Goal: Complete application form: Complete application form

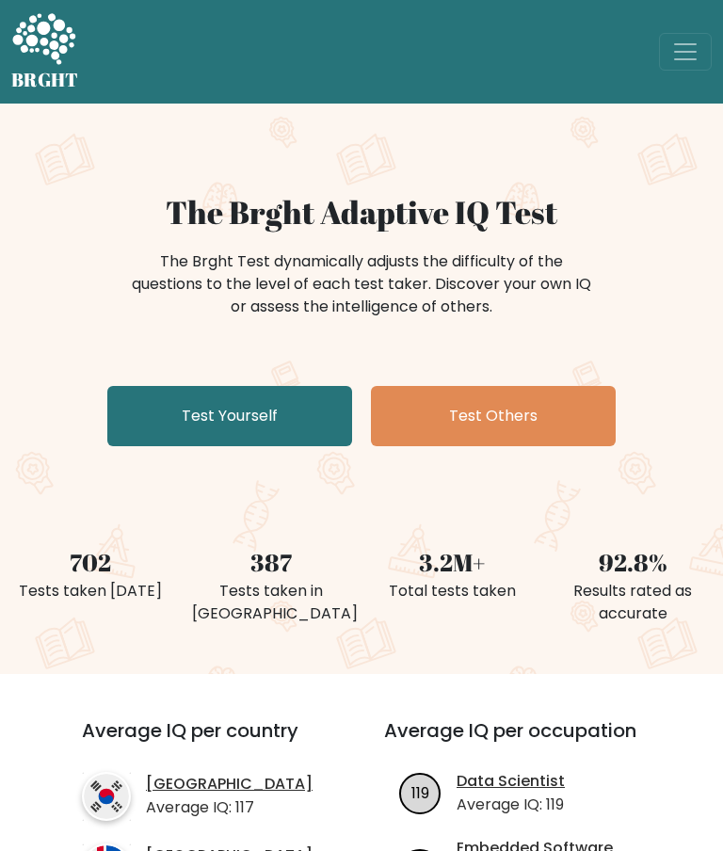
click at [287, 395] on link "Test Yourself" at bounding box center [229, 416] width 245 height 60
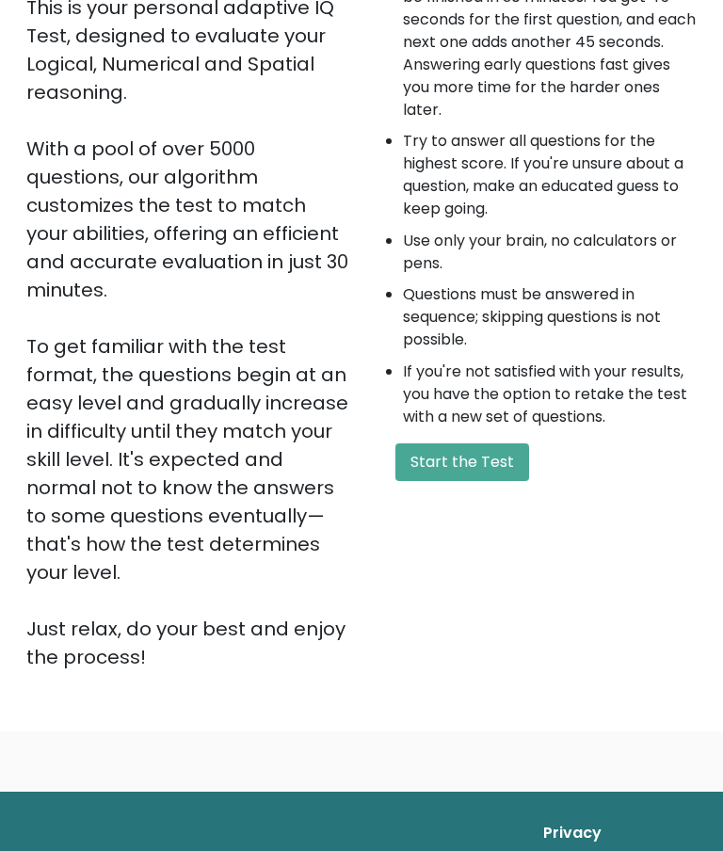
scroll to position [282, 0]
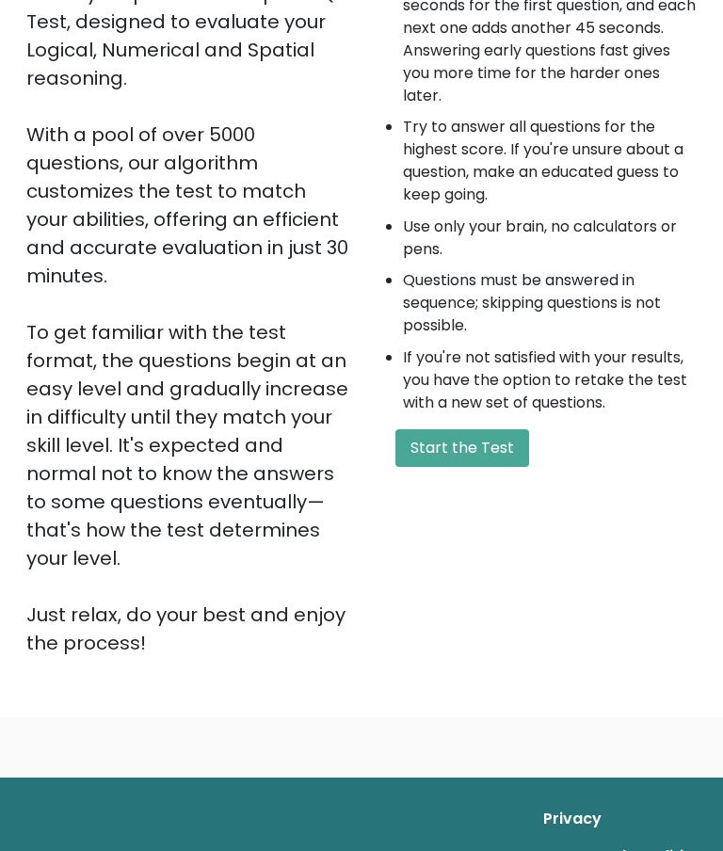
click at [478, 438] on button "Start the Test" at bounding box center [462, 448] width 134 height 38
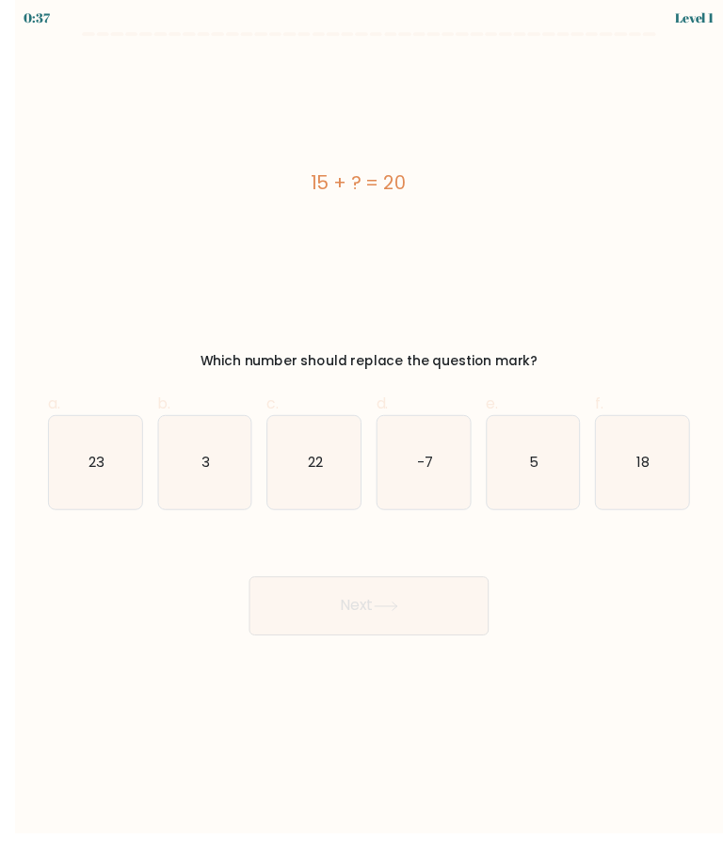
scroll to position [13, 0]
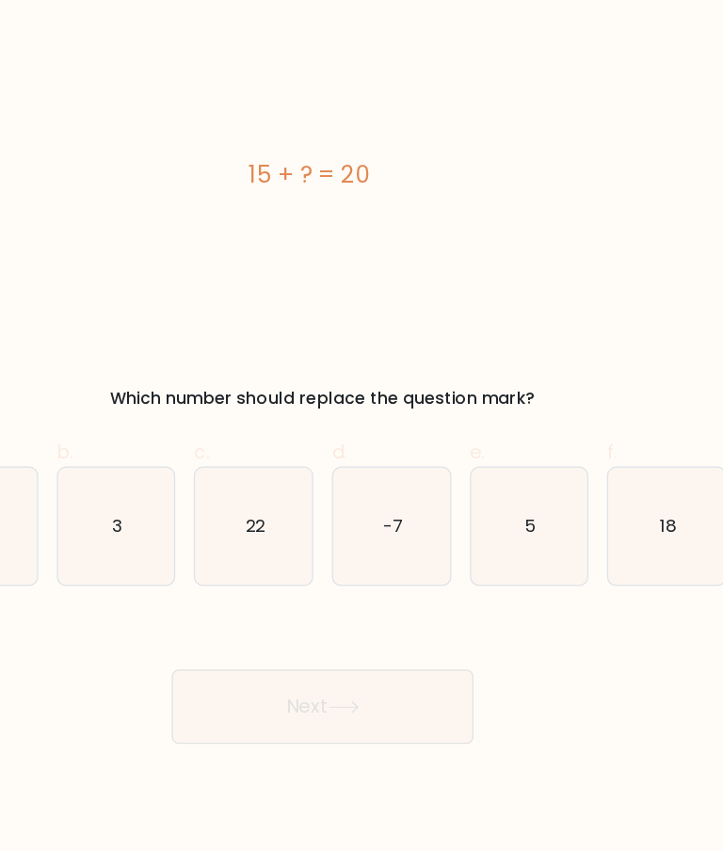
click at [482, 438] on icon "5" at bounding box center [529, 471] width 95 height 95
click at [362, 438] on input "e. 5" at bounding box center [361, 431] width 1 height 12
radio input "true"
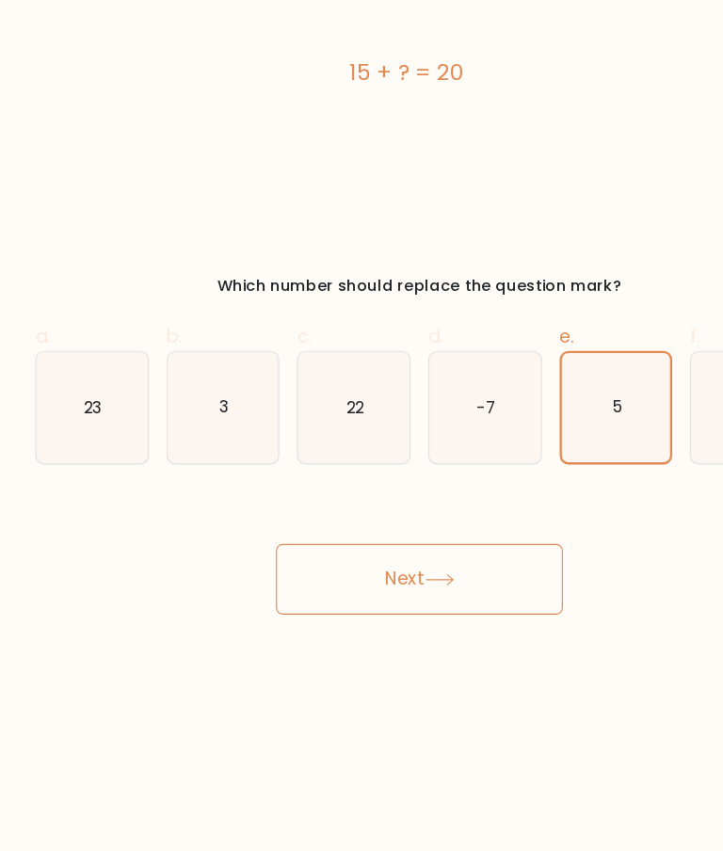
scroll to position [75, 0]
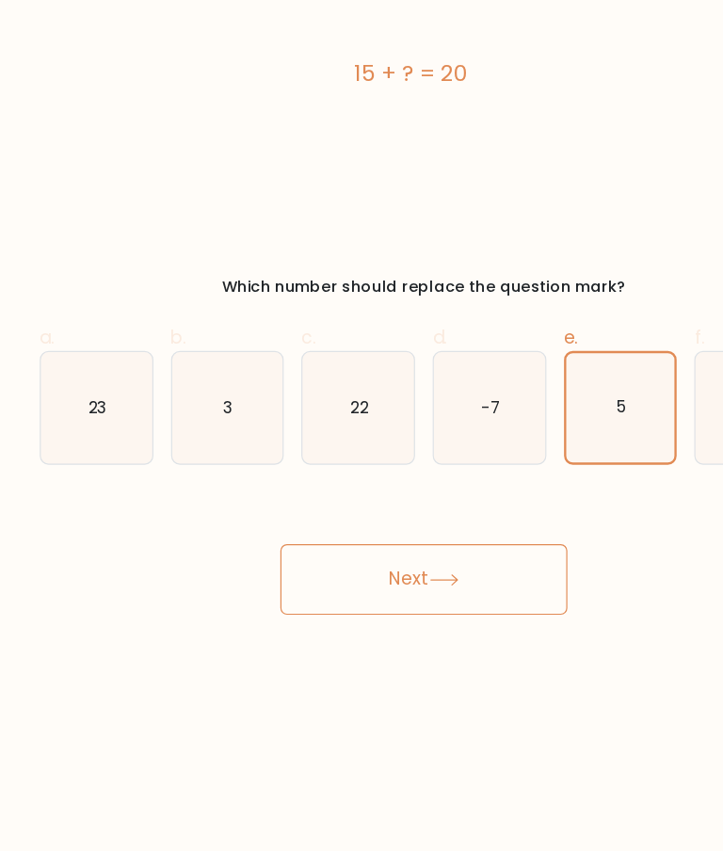
click at [347, 588] on button "Next" at bounding box center [361, 618] width 245 height 60
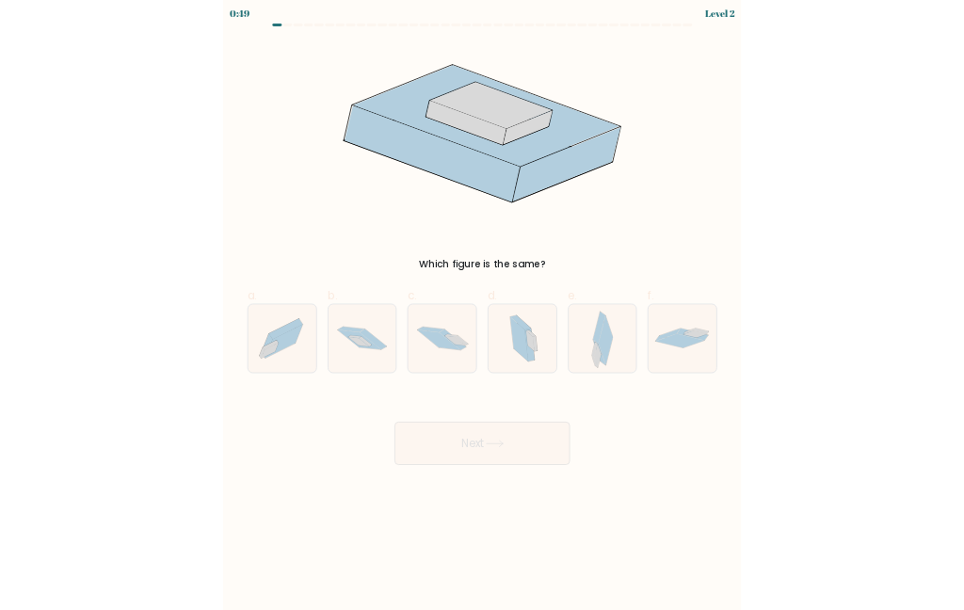
scroll to position [0, 0]
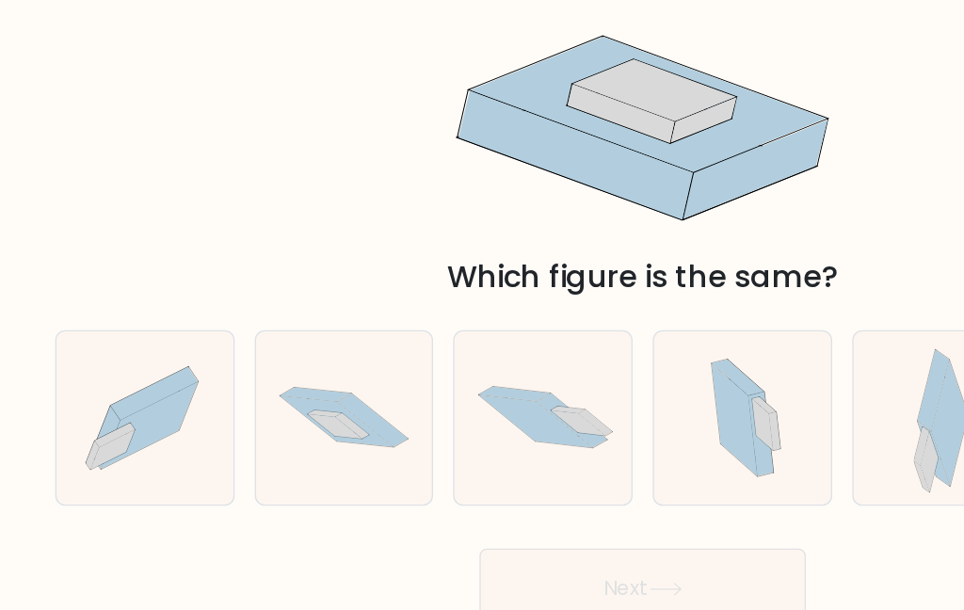
click at [52, 244] on div "Which figure is the same?" at bounding box center [481, 162] width 903 height 220
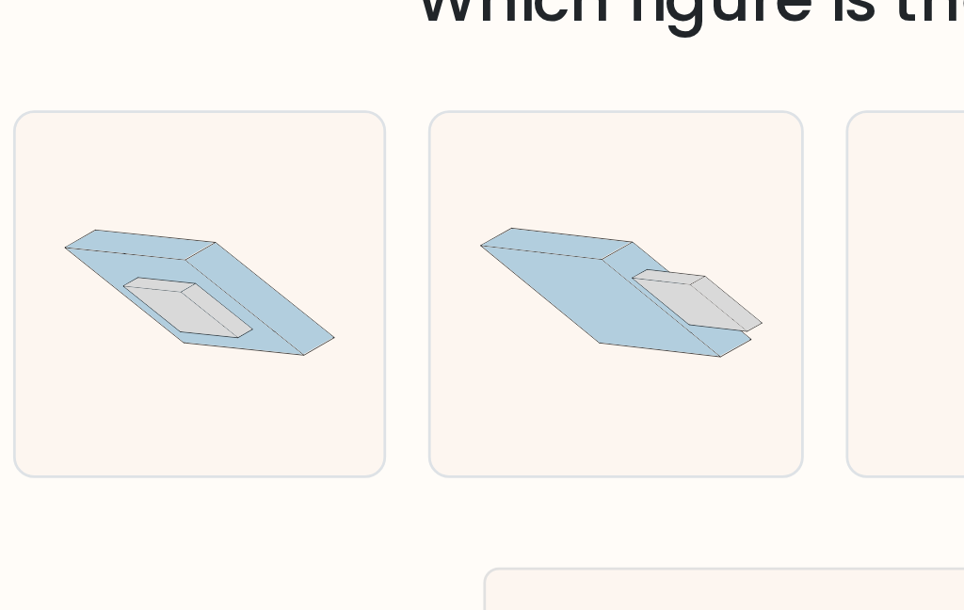
click at [210, 344] on icon at bounding box center [252, 363] width 85 height 39
click at [482, 305] on input "b." at bounding box center [482, 307] width 1 height 5
radio input "true"
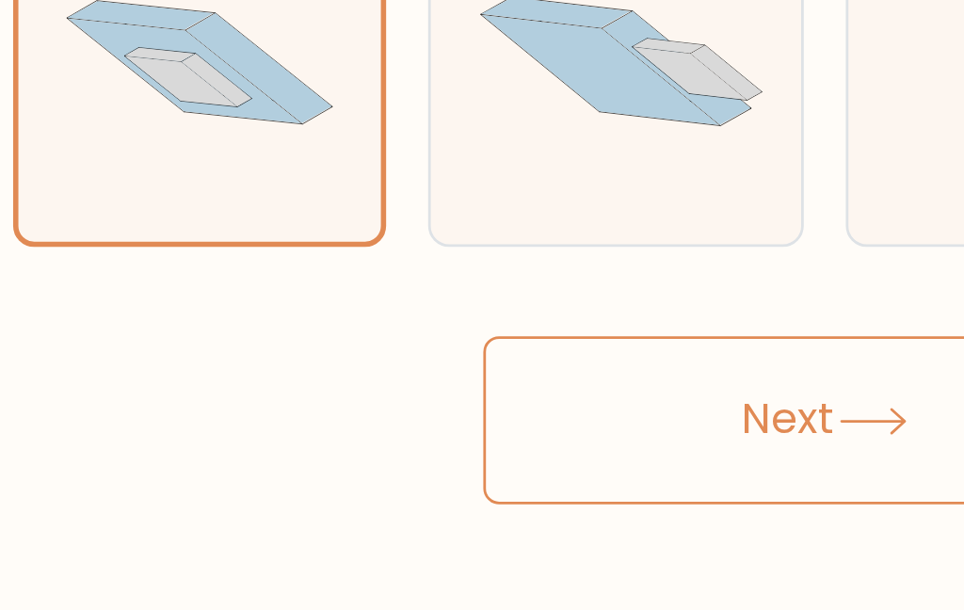
click at [359, 458] on button "Next" at bounding box center [481, 488] width 245 height 60
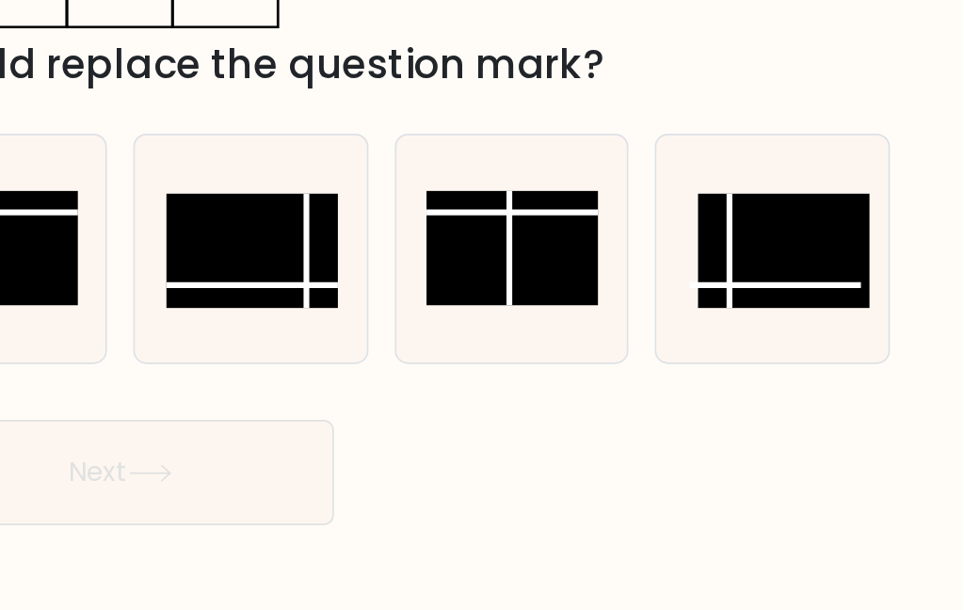
scroll to position [7, 0]
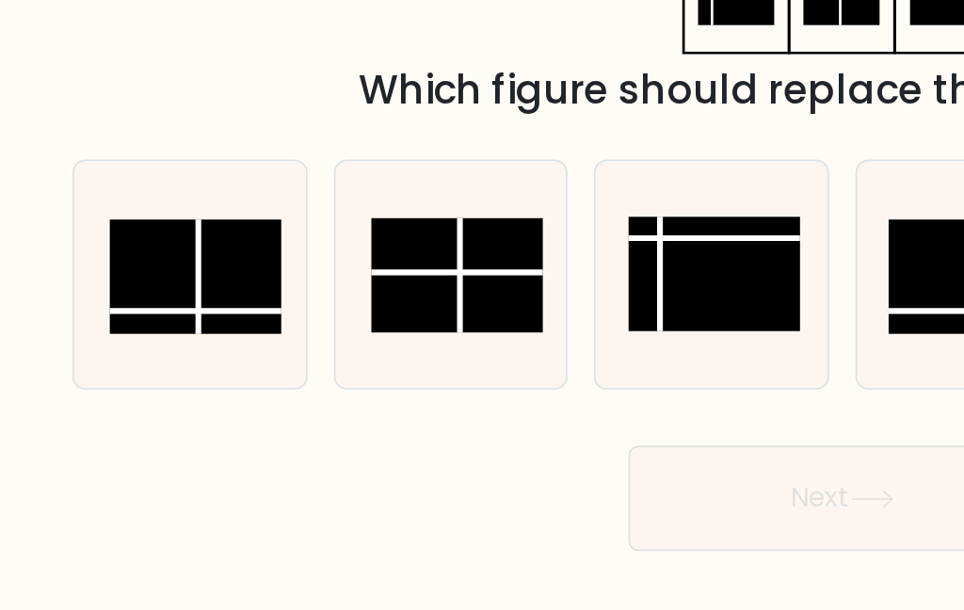
click at [117, 328] on rect at bounding box center [112, 360] width 98 height 65
click at [482, 305] on input "a." at bounding box center [482, 307] width 1 height 5
radio input "true"
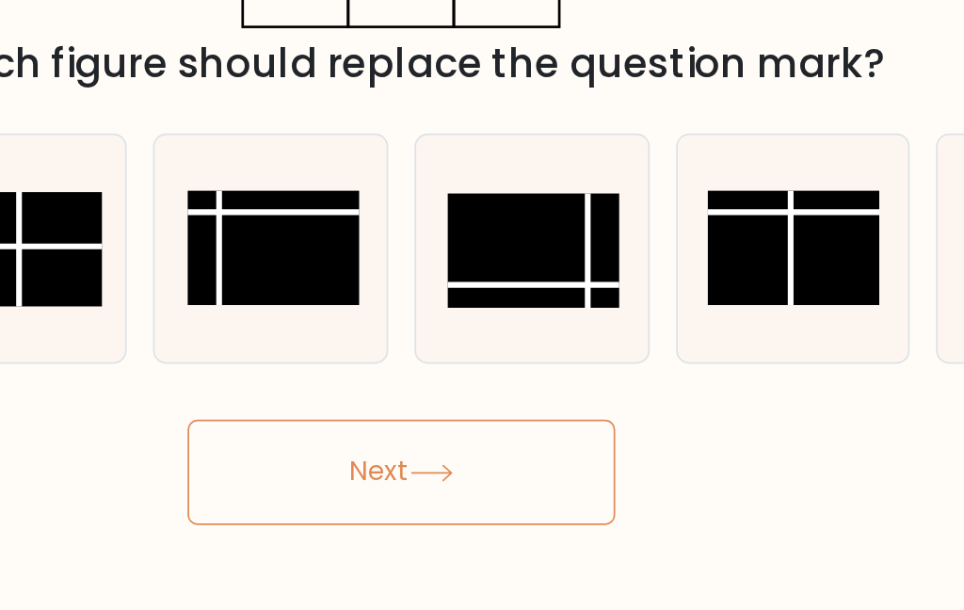
scroll to position [18, 0]
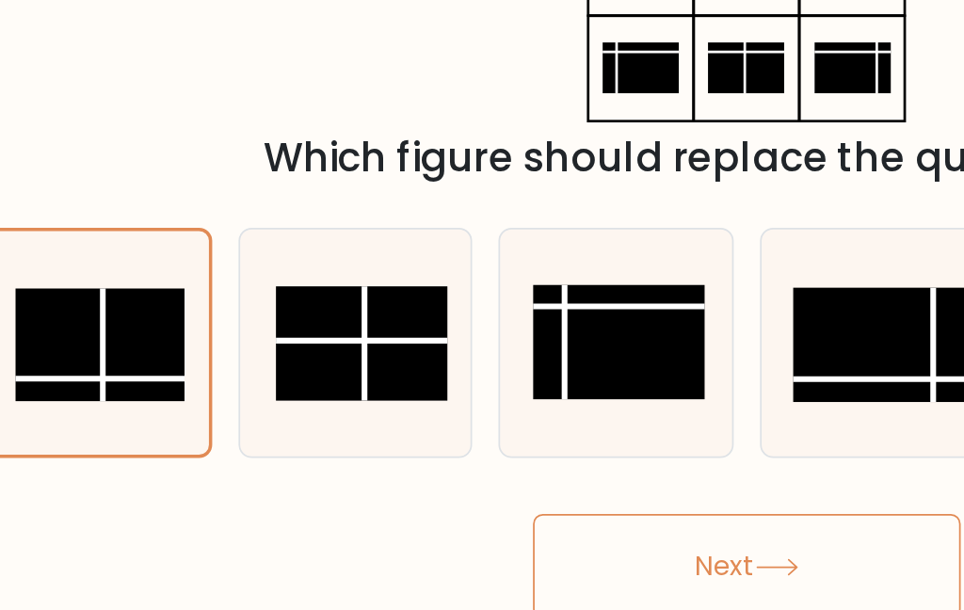
click at [400, 458] on button "Next" at bounding box center [481, 488] width 245 height 60
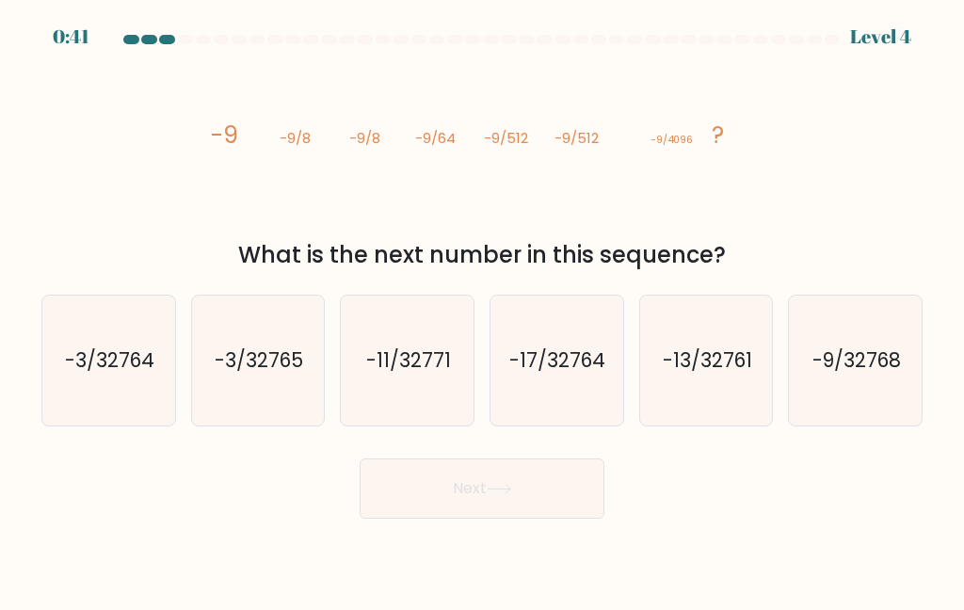
scroll to position [0, 0]
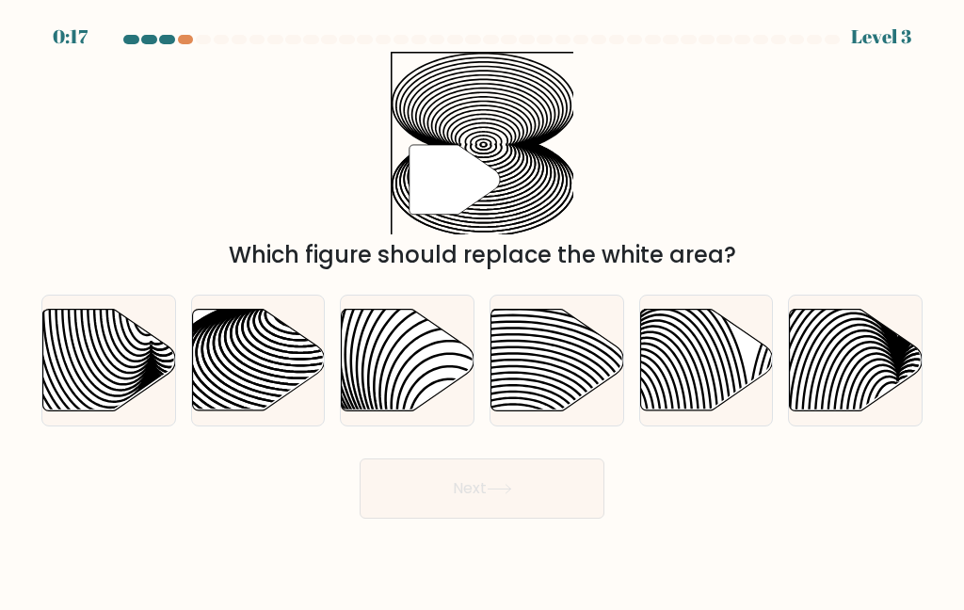
click at [89, 389] on icon at bounding box center [85, 308] width 134 height 267
click at [482, 310] on input "a." at bounding box center [482, 307] width 1 height 5
radio input "true"
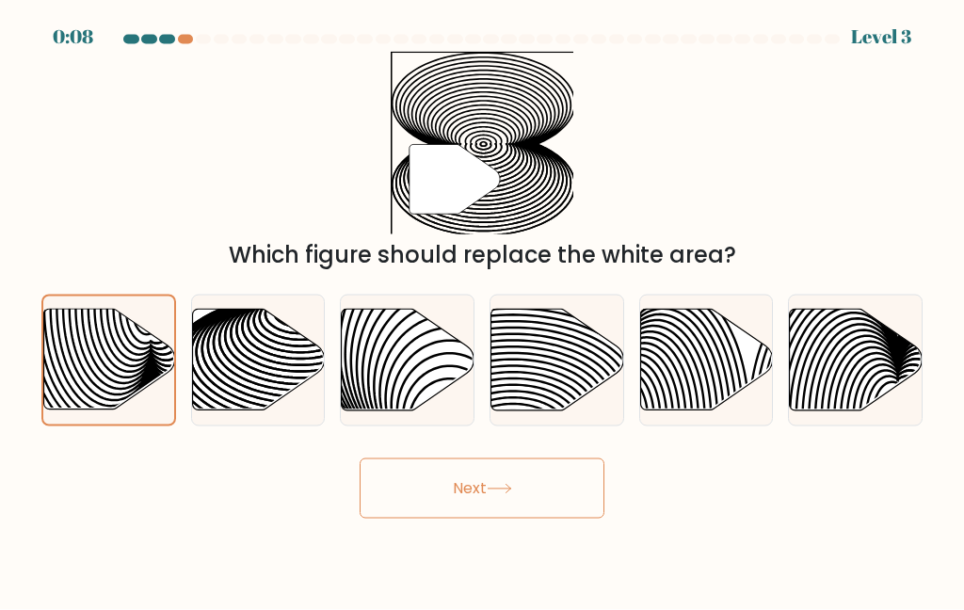
scroll to position [75, 0]
click at [504, 484] on icon at bounding box center [498, 489] width 25 height 10
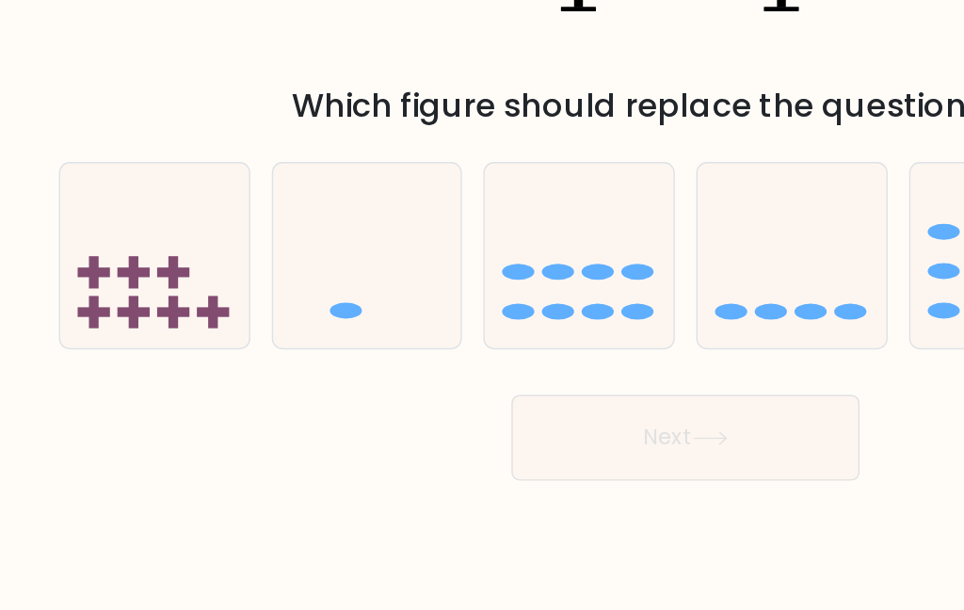
click at [223, 305] on icon at bounding box center [258, 360] width 133 height 110
click at [482, 305] on input "b." at bounding box center [482, 307] width 1 height 5
radio input "true"
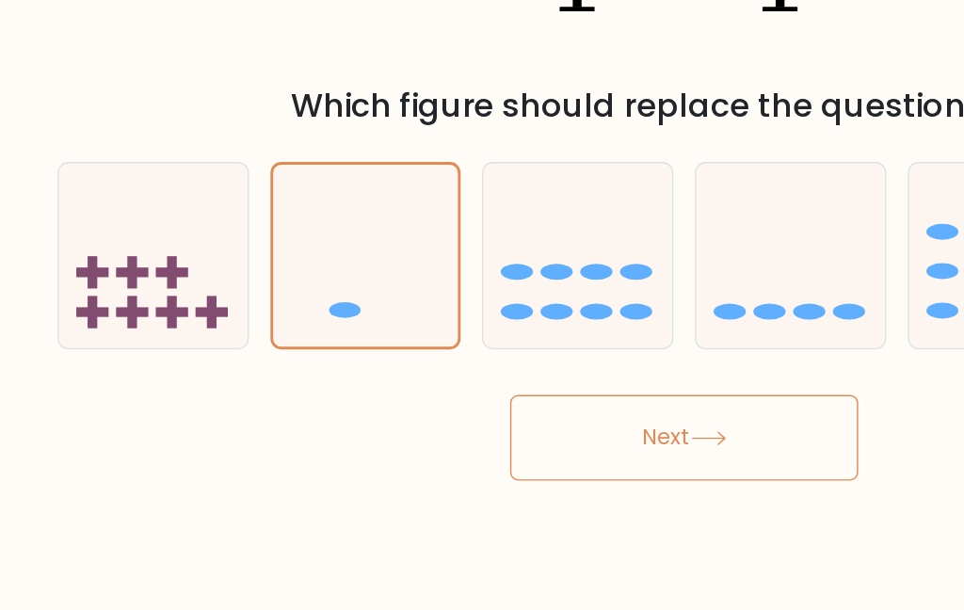
click at [477, 458] on button "Next" at bounding box center [481, 488] width 245 height 60
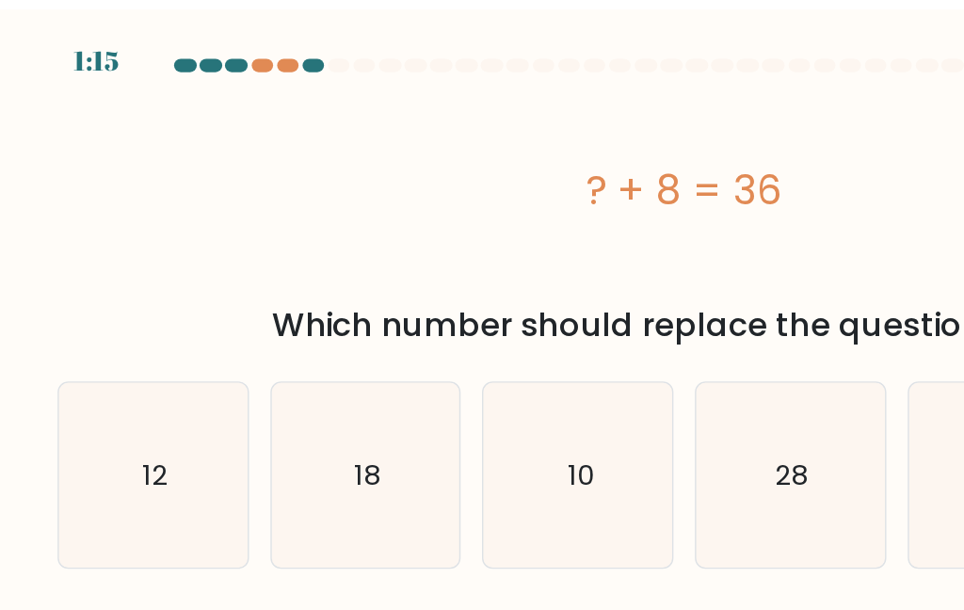
scroll to position [0, 0]
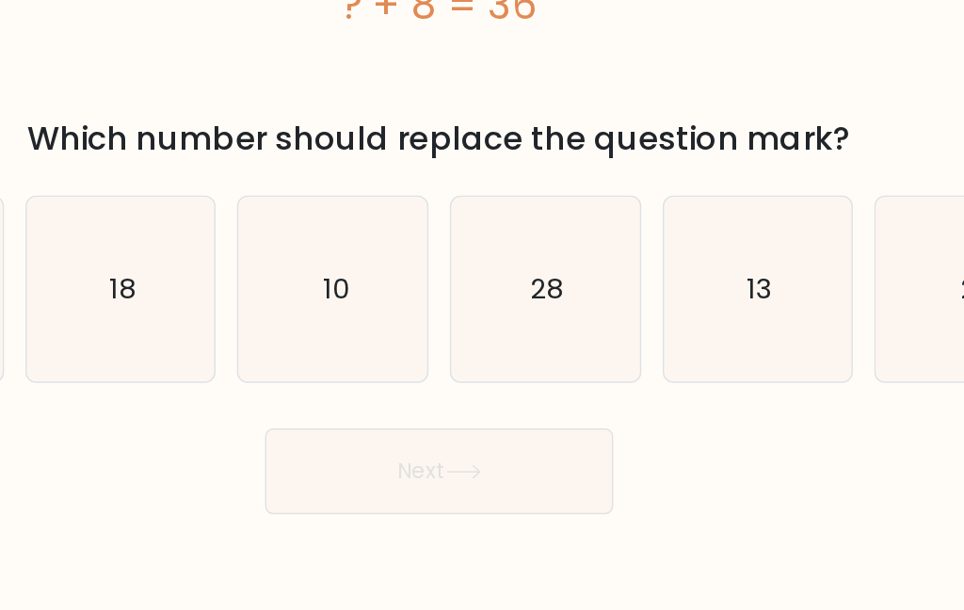
click at [491, 263] on icon "28" at bounding box center [556, 328] width 130 height 130
click at [482, 305] on input "d. 28" at bounding box center [482, 307] width 1 height 5
radio input "true"
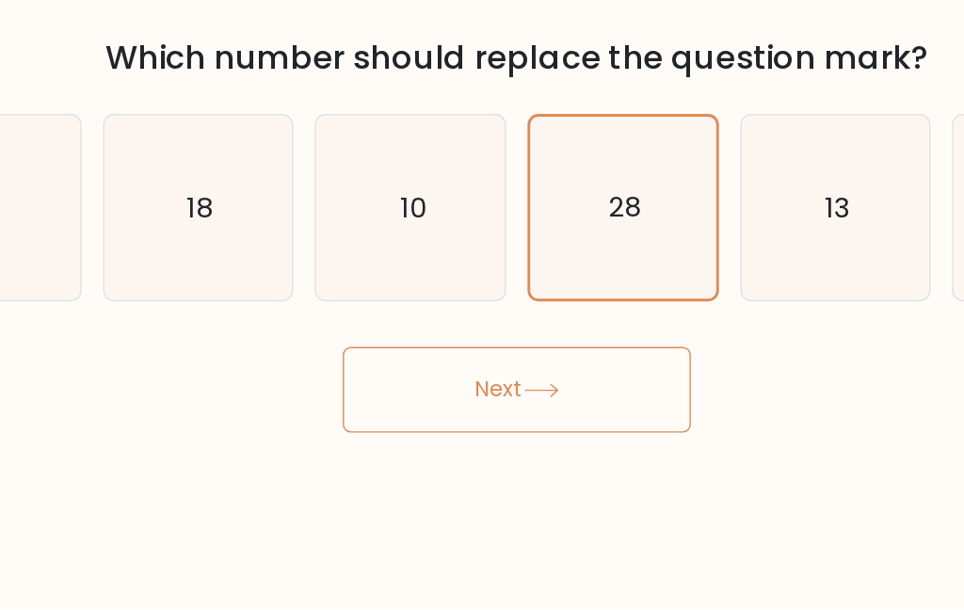
scroll to position [75, 0]
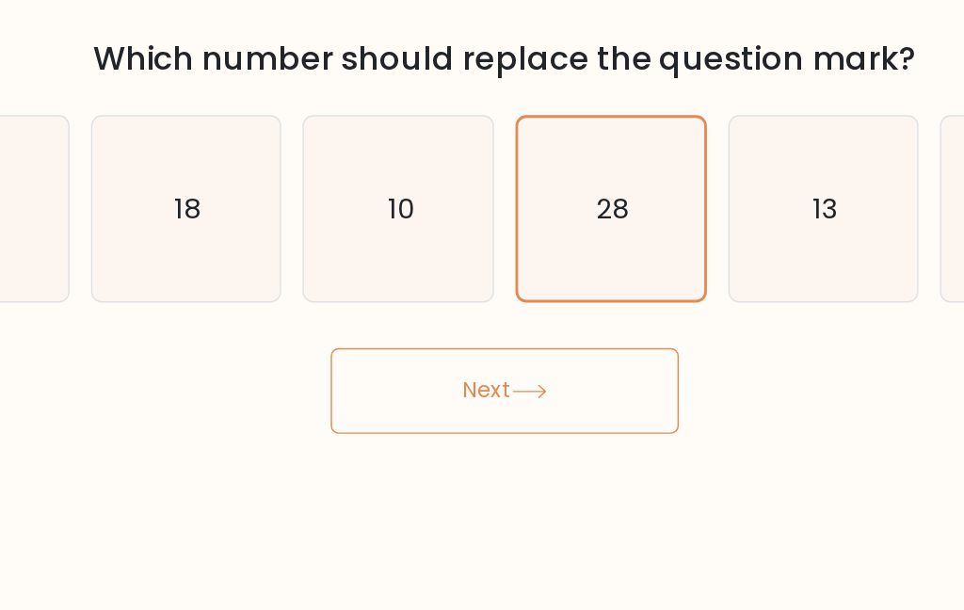
click at [359, 425] on button "Next" at bounding box center [481, 455] width 245 height 60
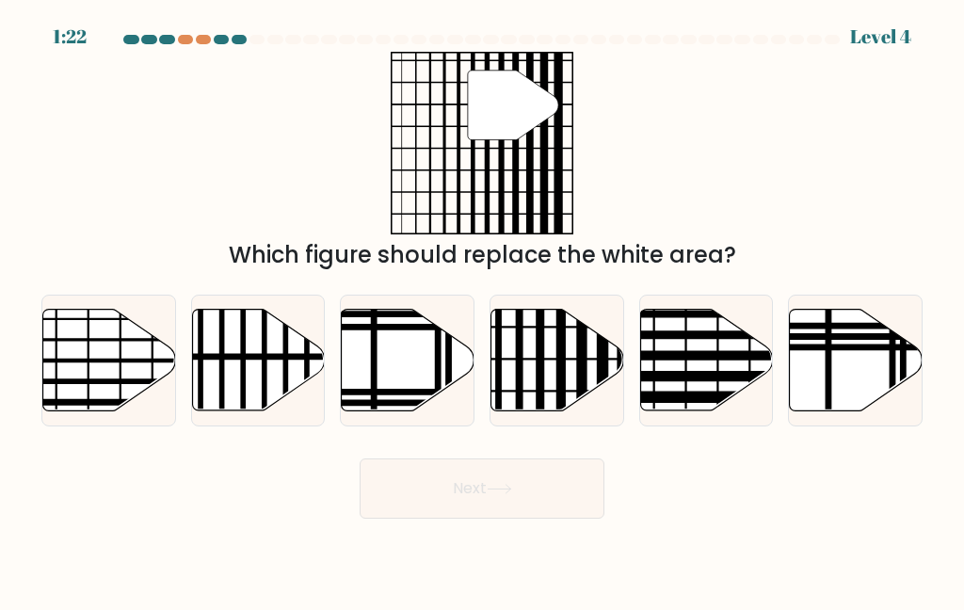
scroll to position [11, 0]
click at [567, 372] on icon at bounding box center [557, 360] width 133 height 102
click at [483, 310] on input "d." at bounding box center [482, 307] width 1 height 5
radio input "true"
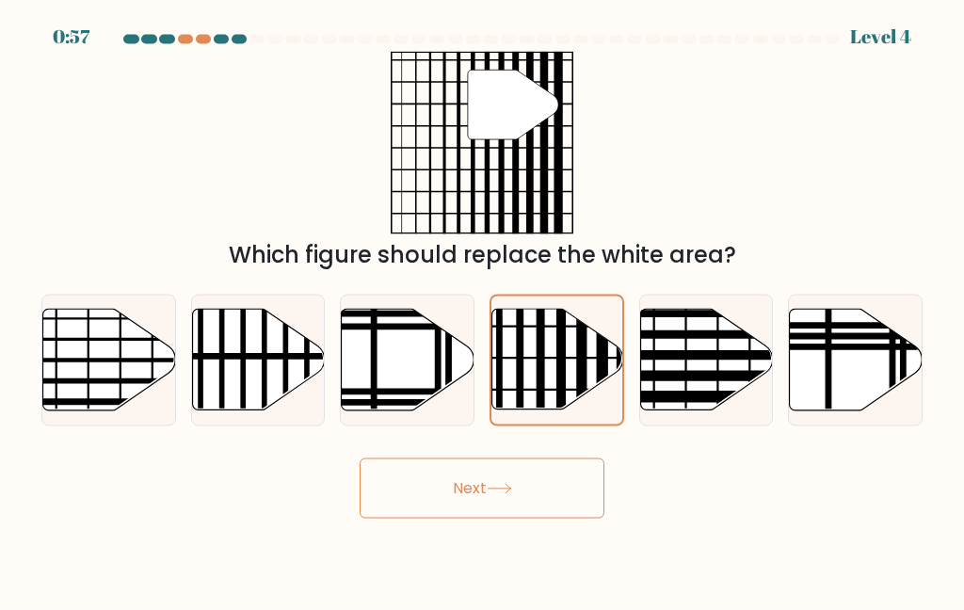
scroll to position [0, 0]
click at [528, 518] on button "Next" at bounding box center [481, 488] width 245 height 60
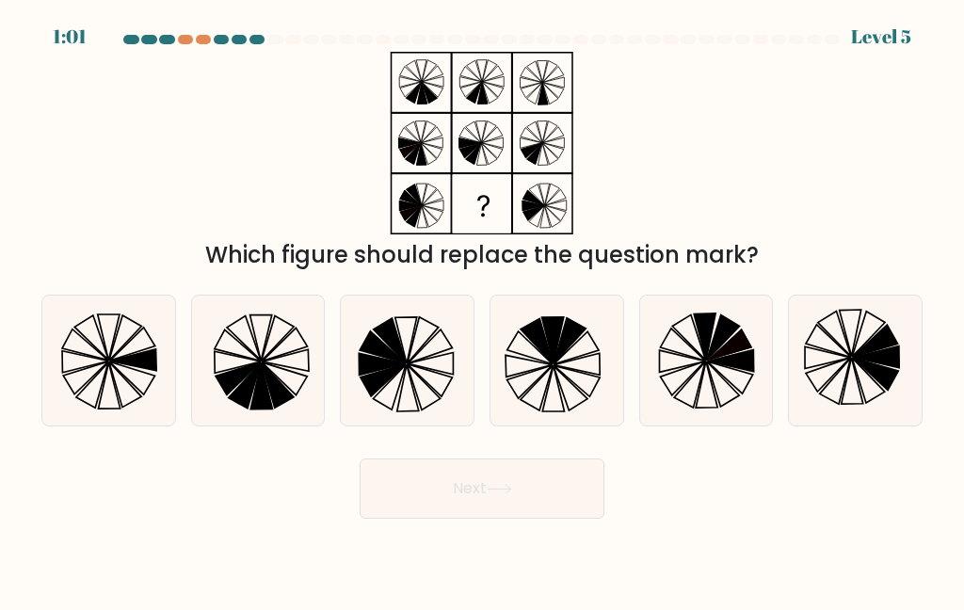
click at [435, 386] on icon at bounding box center [408, 360] width 130 height 130
click at [482, 310] on input "c." at bounding box center [482, 307] width 1 height 5
radio input "true"
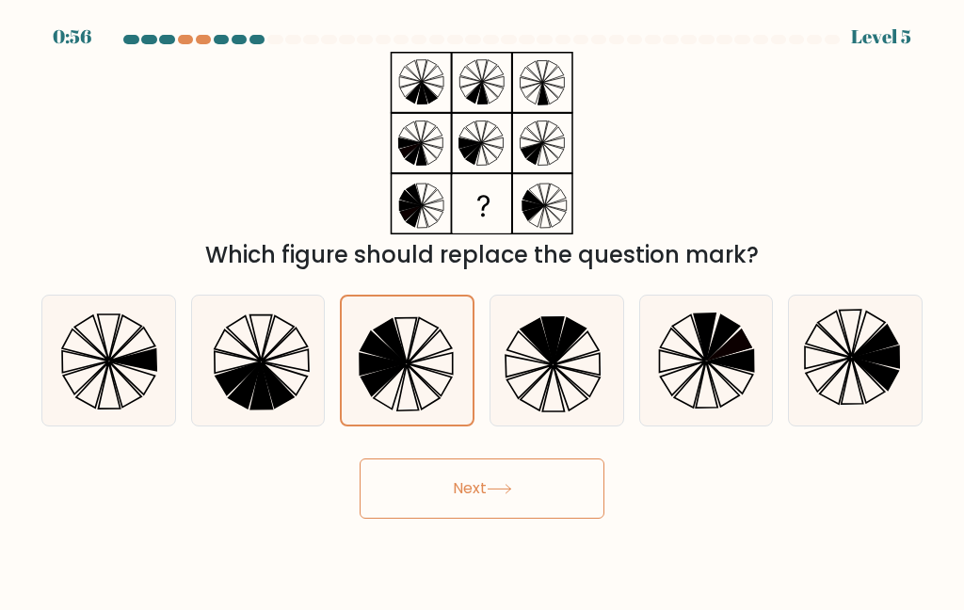
click at [542, 511] on button "Next" at bounding box center [481, 488] width 245 height 60
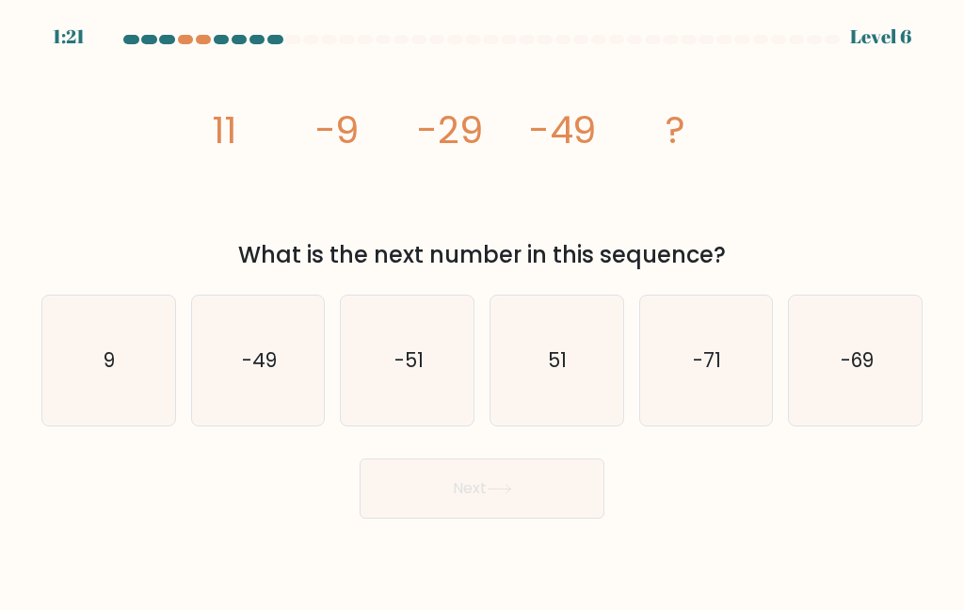
click at [588, 386] on icon "51" at bounding box center [556, 360] width 130 height 130
click at [483, 310] on input "d. 51" at bounding box center [482, 307] width 1 height 5
radio input "true"
click at [852, 374] on text "-69" at bounding box center [855, 359] width 33 height 27
click at [483, 310] on input "f. -69" at bounding box center [482, 307] width 1 height 5
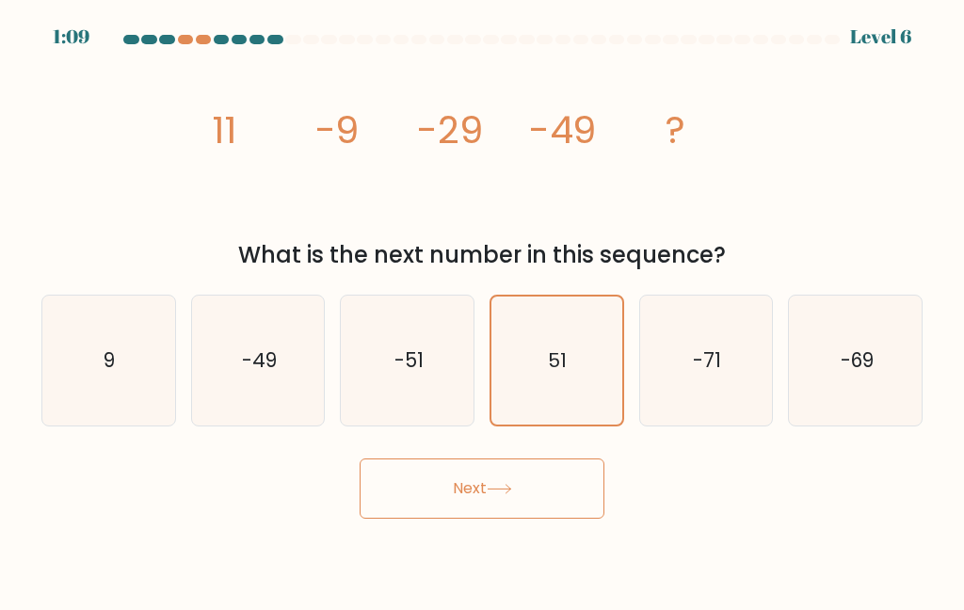
radio input "true"
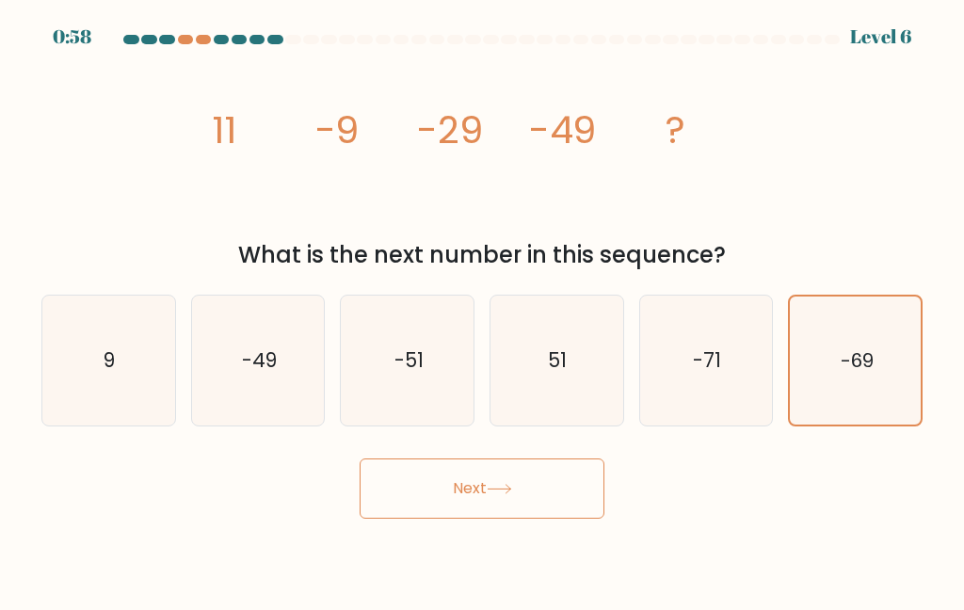
click at [565, 500] on button "Next" at bounding box center [481, 488] width 245 height 60
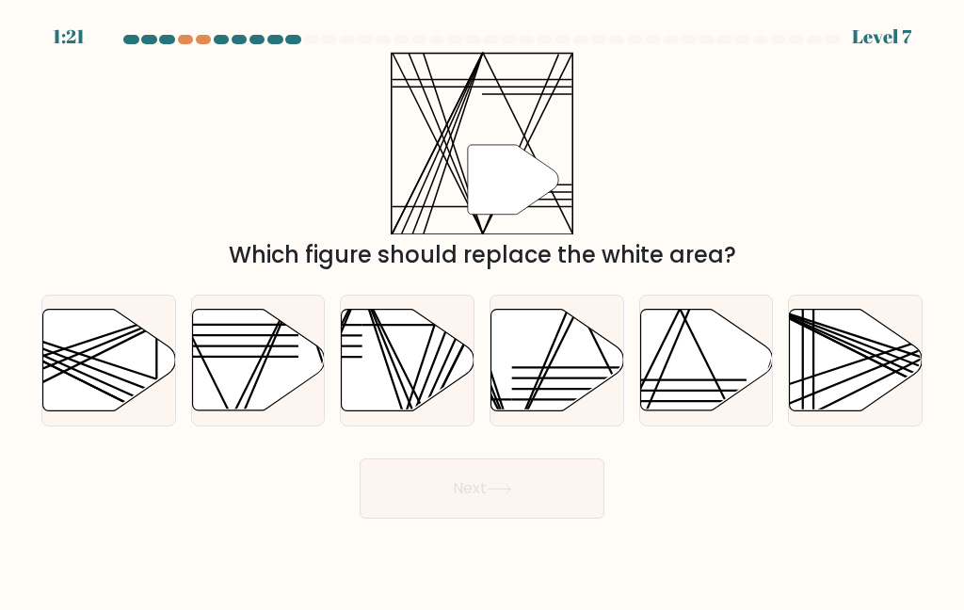
click at [587, 367] on line at bounding box center [577, 367] width 131 height 0
click at [483, 310] on input "d." at bounding box center [482, 307] width 1 height 5
radio input "true"
click at [528, 518] on button "Next" at bounding box center [481, 488] width 245 height 60
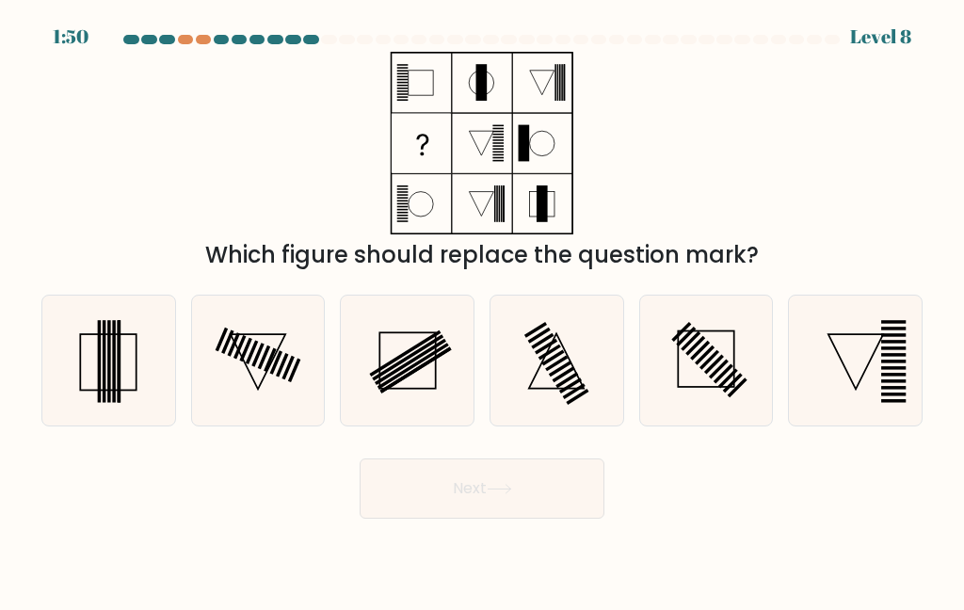
scroll to position [23, 0]
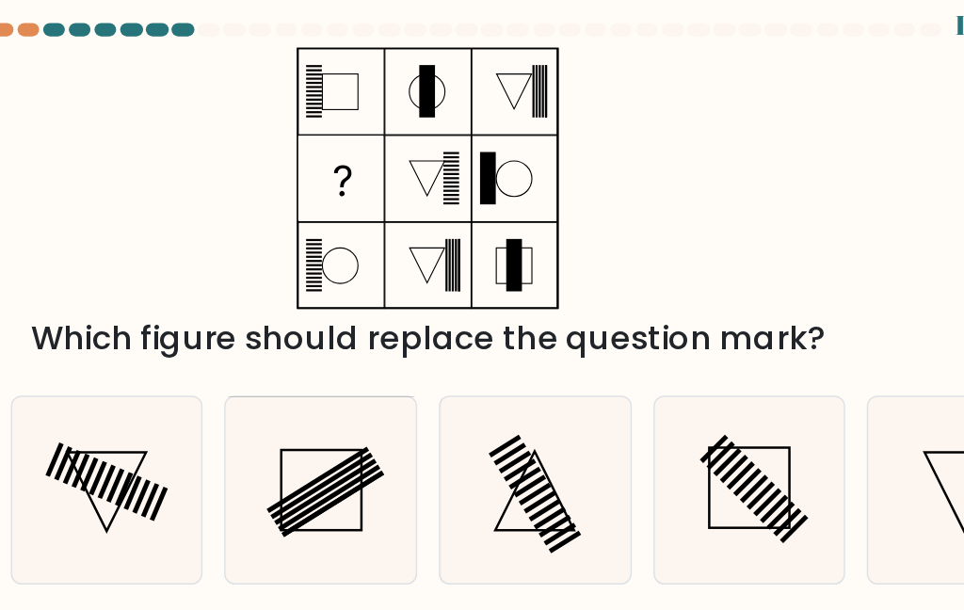
click at [374, 338] on rect at bounding box center [410, 361] width 72 height 46
click at [482, 310] on input "c." at bounding box center [482, 307] width 1 height 5
radio input "true"
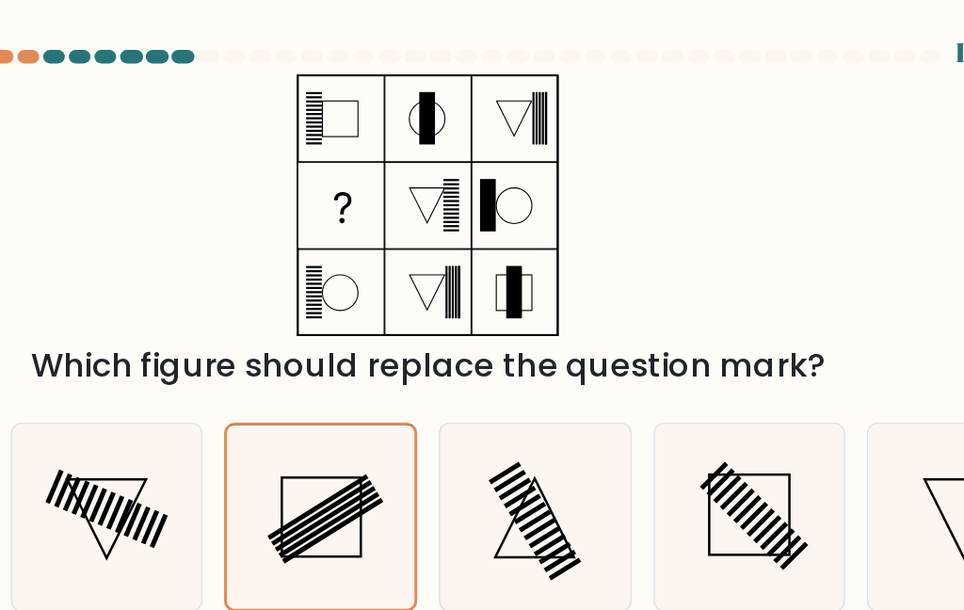
scroll to position [17, 0]
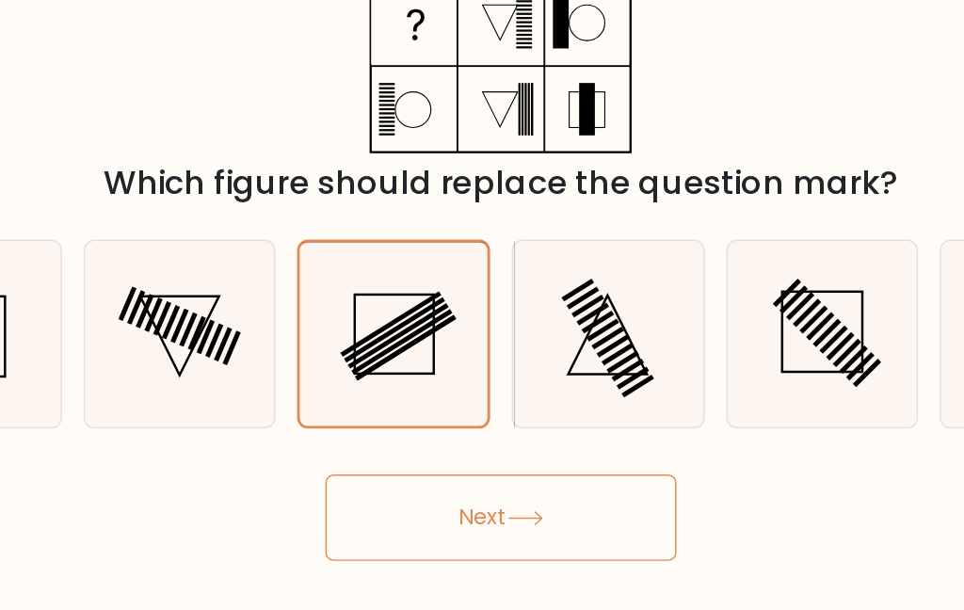
click at [359, 458] on button "Next" at bounding box center [481, 488] width 245 height 60
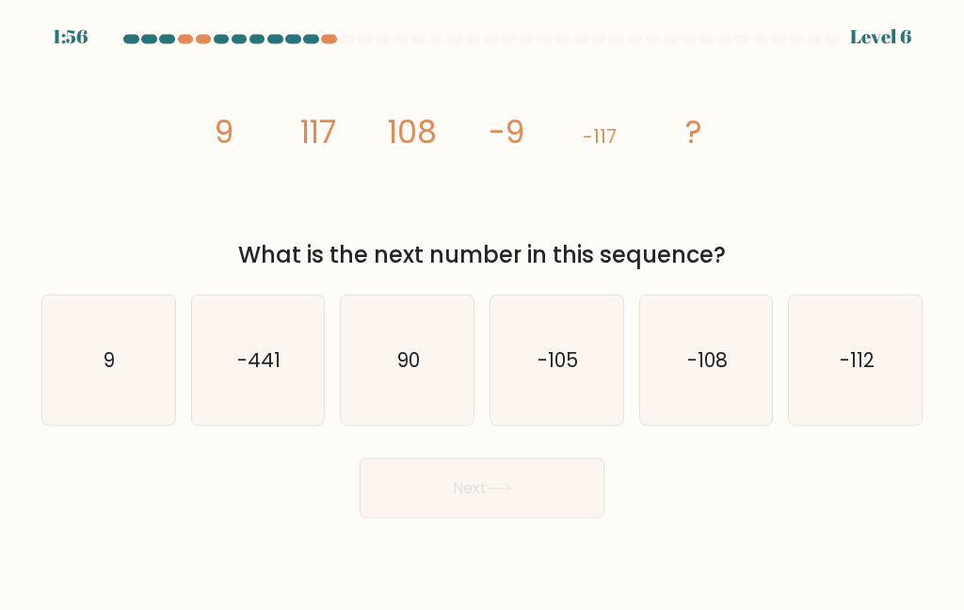
scroll to position [18, 0]
click at [721, 396] on icon "-108" at bounding box center [706, 360] width 130 height 130
click at [483, 310] on input "e. -108" at bounding box center [482, 307] width 1 height 5
radio input "true"
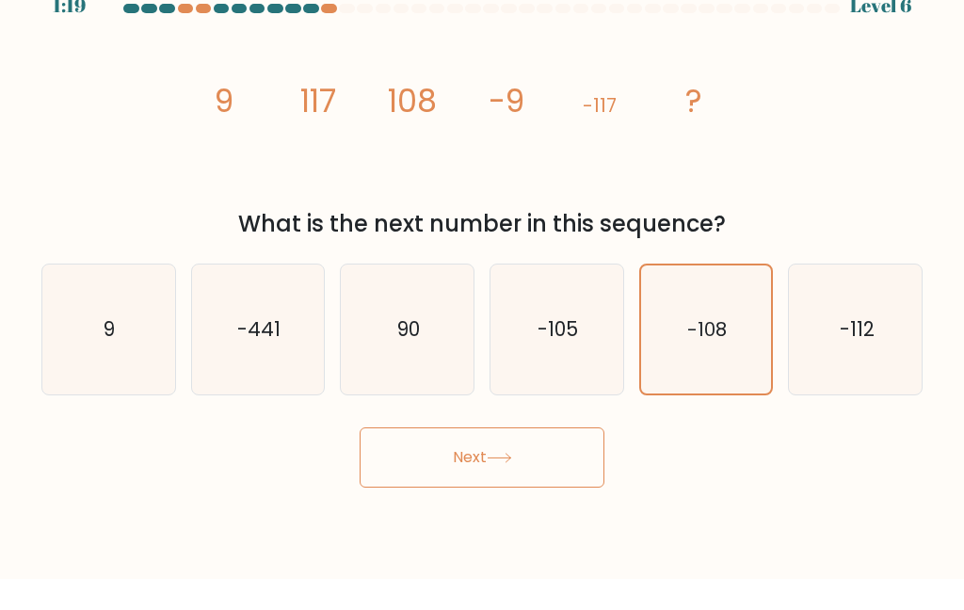
scroll to position [0, 0]
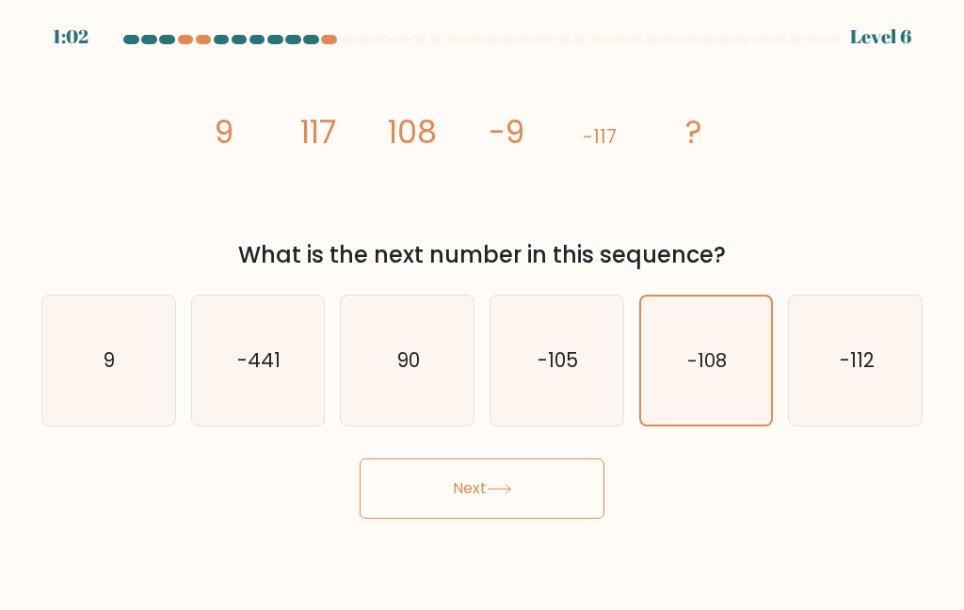
click at [485, 518] on button "Next" at bounding box center [481, 488] width 245 height 60
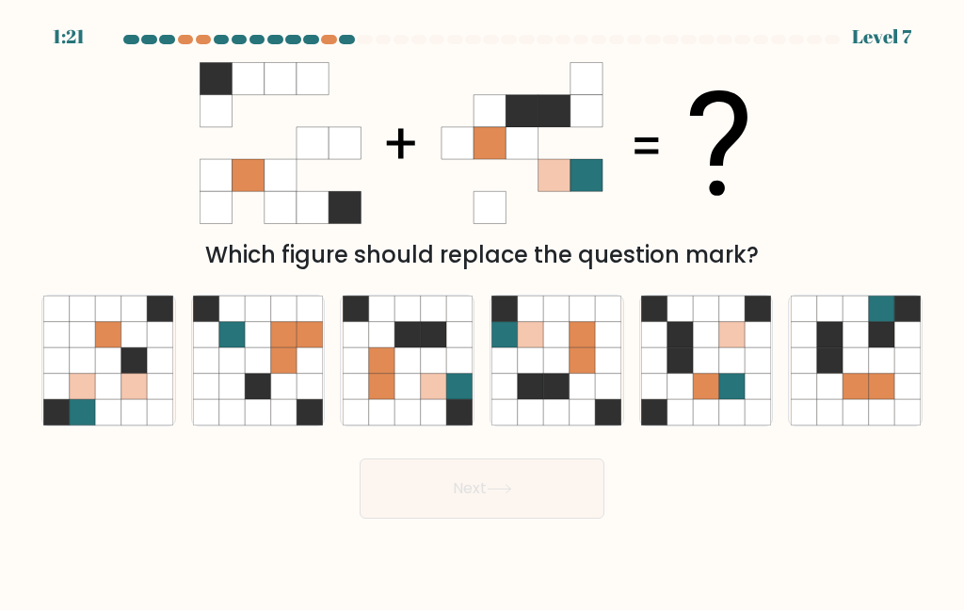
click at [720, 398] on icon at bounding box center [731, 385] width 25 height 25
click at [483, 310] on input "e." at bounding box center [482, 307] width 1 height 5
radio input "true"
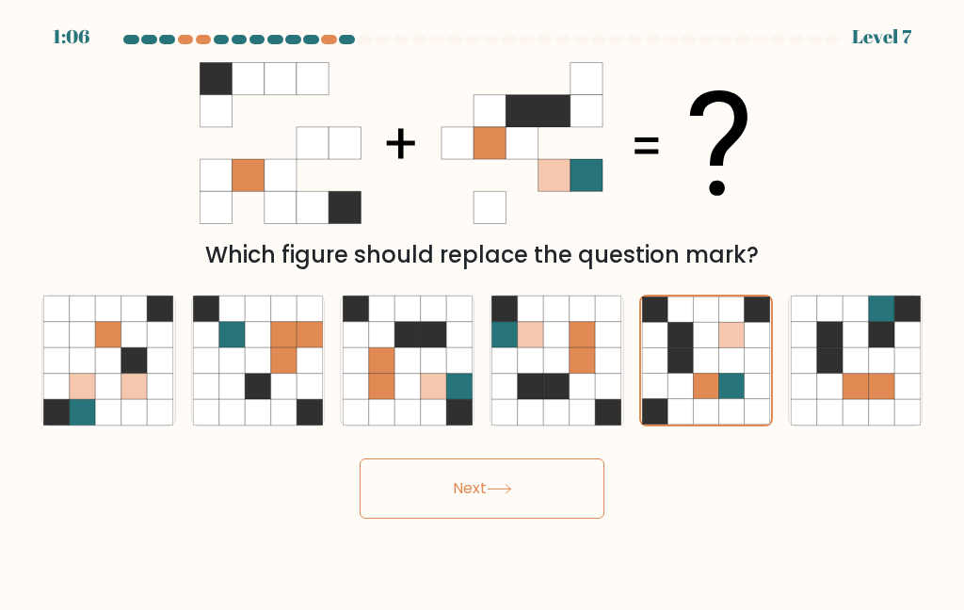
click at [227, 398] on icon at bounding box center [231, 385] width 25 height 25
click at [482, 310] on input "b." at bounding box center [482, 307] width 1 height 5
radio input "true"
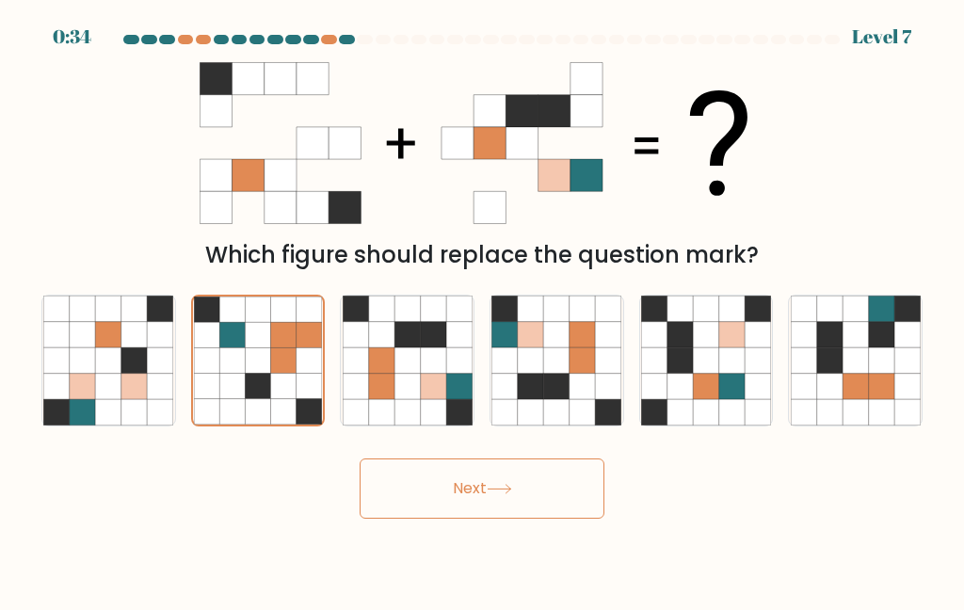
click at [574, 398] on icon at bounding box center [581, 385] width 25 height 25
click at [483, 310] on input "d." at bounding box center [482, 307] width 1 height 5
radio input "true"
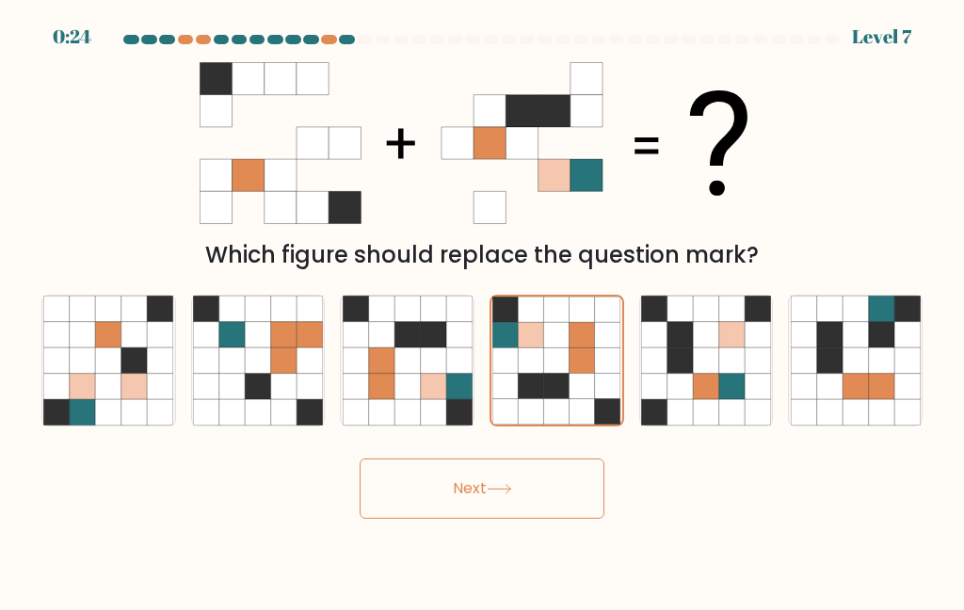
click at [539, 518] on button "Next" at bounding box center [481, 488] width 245 height 60
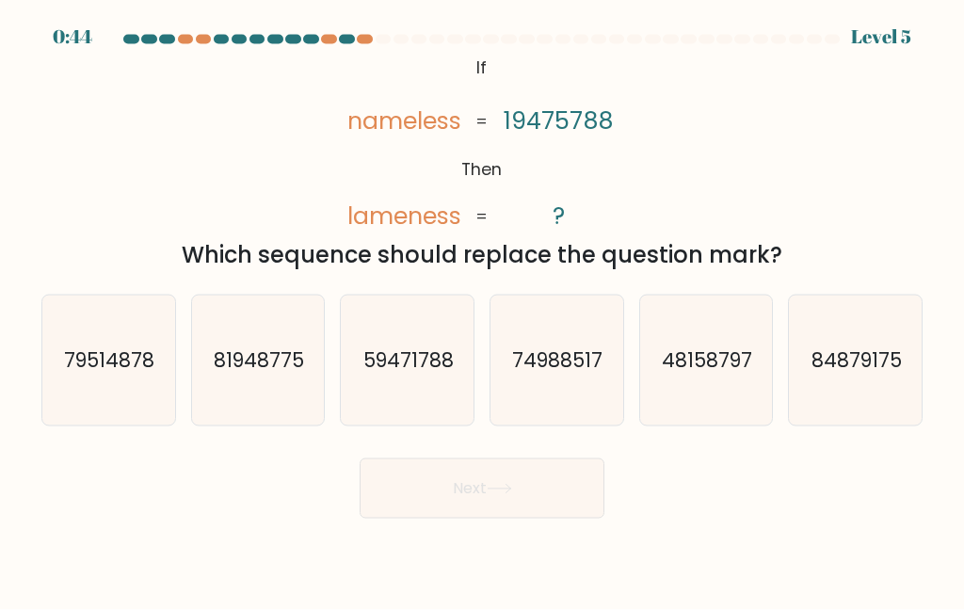
scroll to position [20, 0]
click at [735, 425] on icon "48158797" at bounding box center [706, 360] width 130 height 130
click at [483, 310] on input "e. 48158797" at bounding box center [482, 307] width 1 height 5
radio input "true"
click at [393, 387] on icon "59471788" at bounding box center [408, 360] width 130 height 130
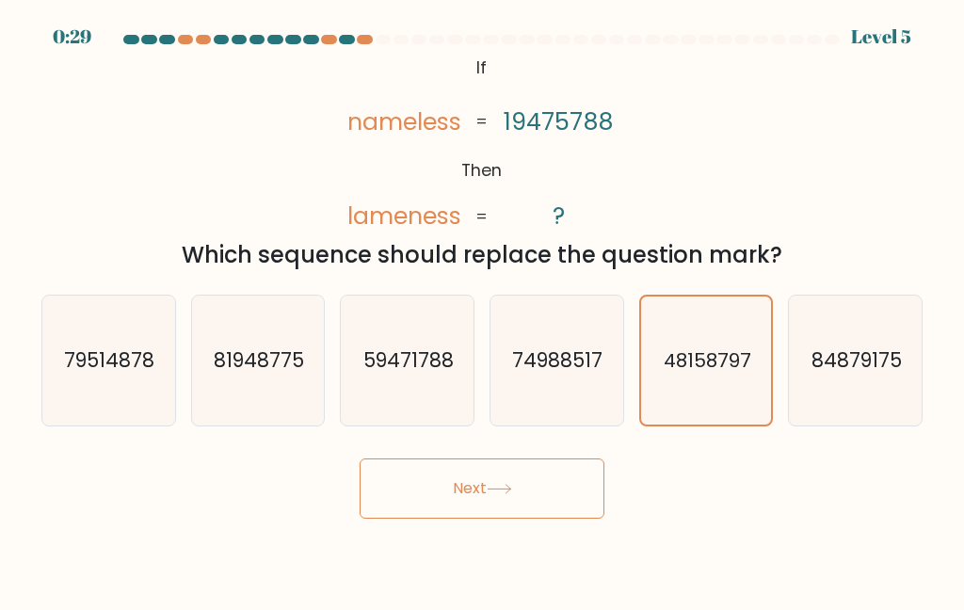
click at [482, 310] on input "c. 59471788" at bounding box center [482, 307] width 1 height 5
radio input "true"
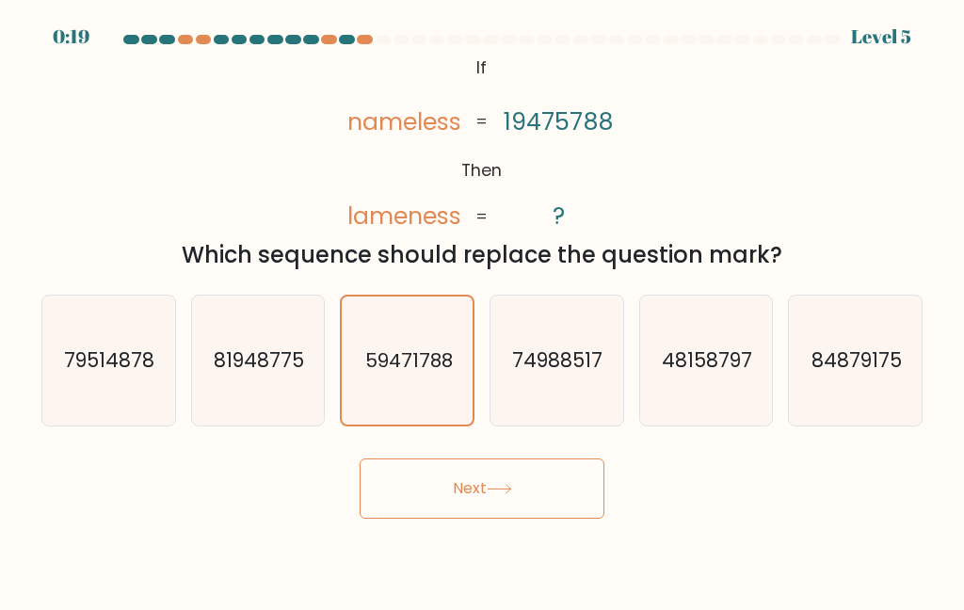
scroll to position [0, 0]
click at [529, 503] on button "Next" at bounding box center [481, 488] width 245 height 60
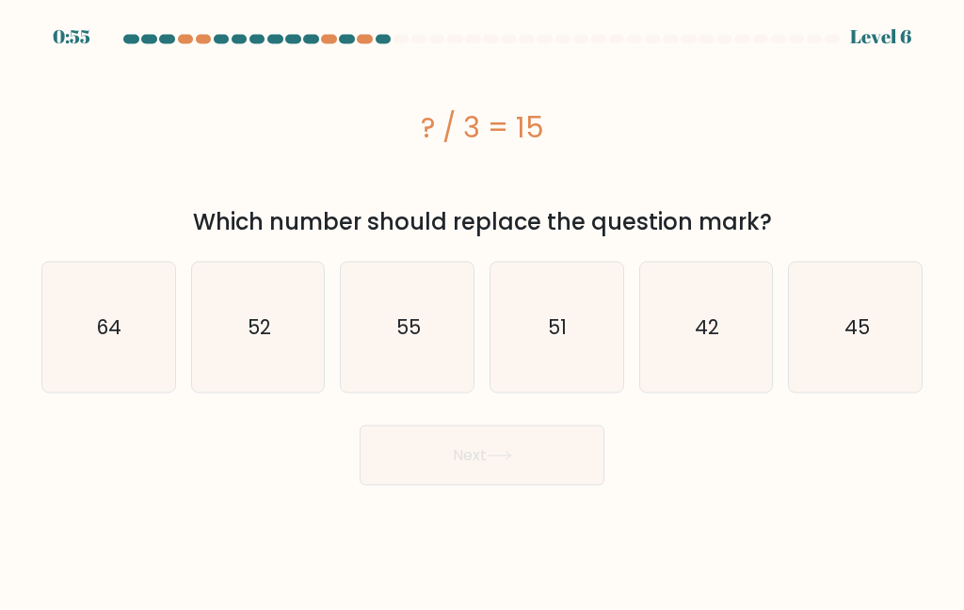
scroll to position [4, 0]
click at [847, 345] on icon "45" at bounding box center [855, 328] width 130 height 130
click at [483, 310] on input "f. 45" at bounding box center [482, 307] width 1 height 5
radio input "true"
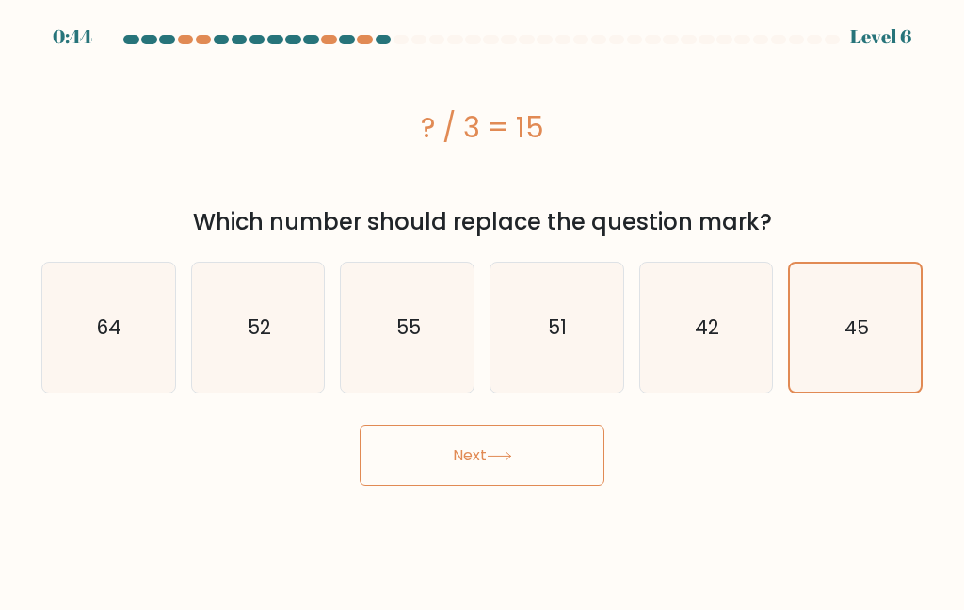
click at [518, 447] on button "Next" at bounding box center [481, 455] width 245 height 60
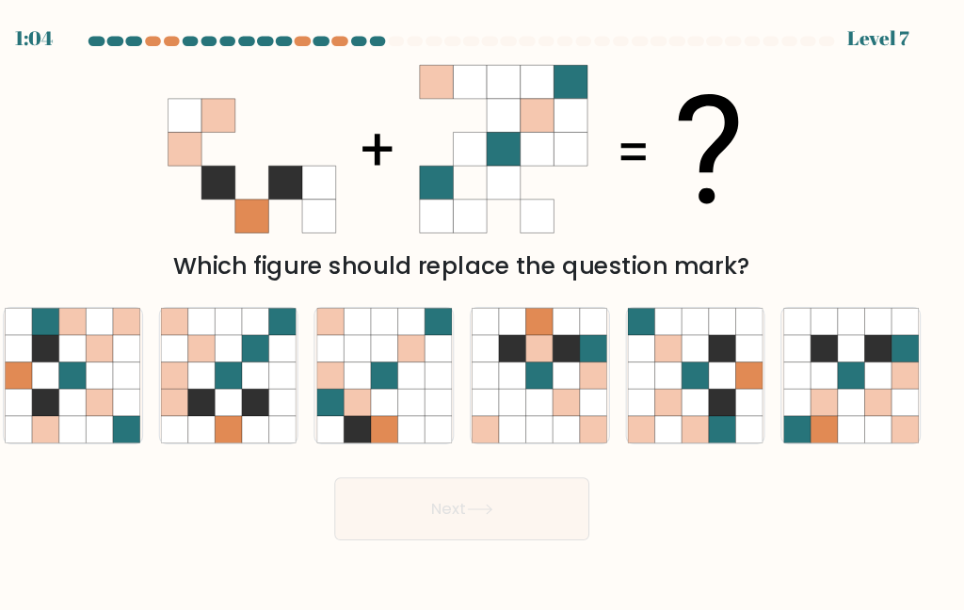
scroll to position [3, 0]
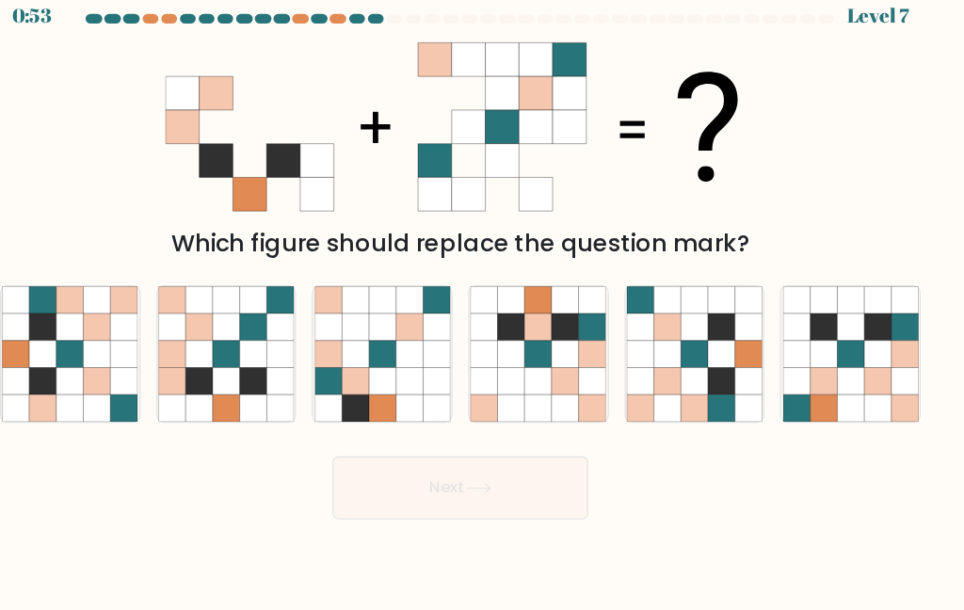
click at [842, 387] on icon at bounding box center [854, 385] width 25 height 25
click at [483, 310] on input "f." at bounding box center [482, 307] width 1 height 5
radio input "true"
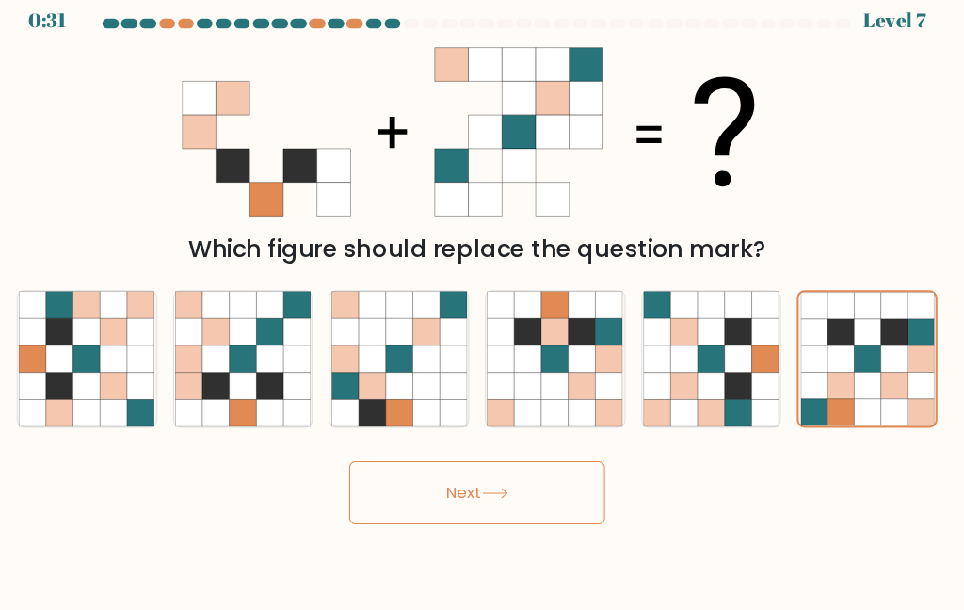
click at [527, 496] on button "Next" at bounding box center [481, 488] width 245 height 60
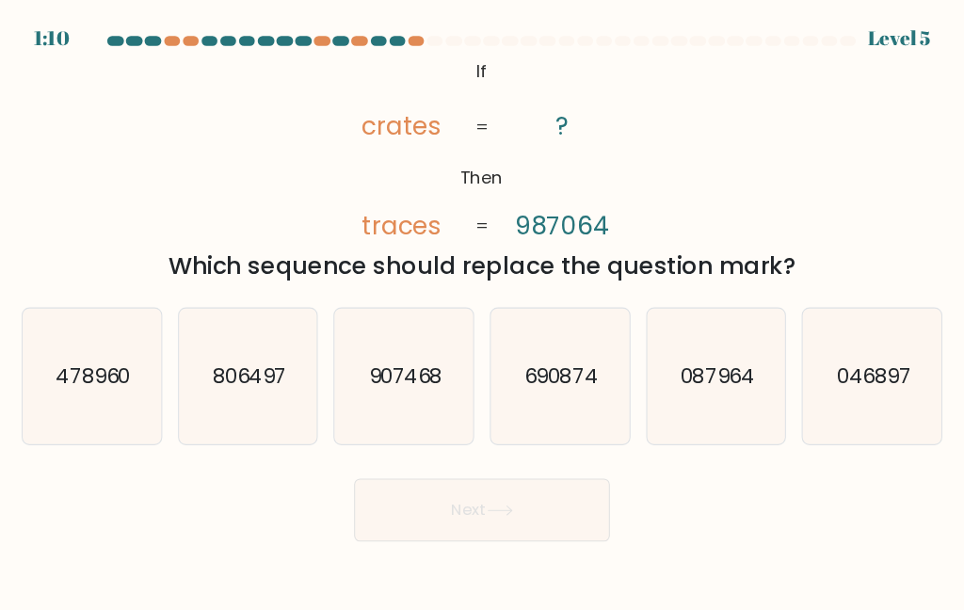
scroll to position [0, 0]
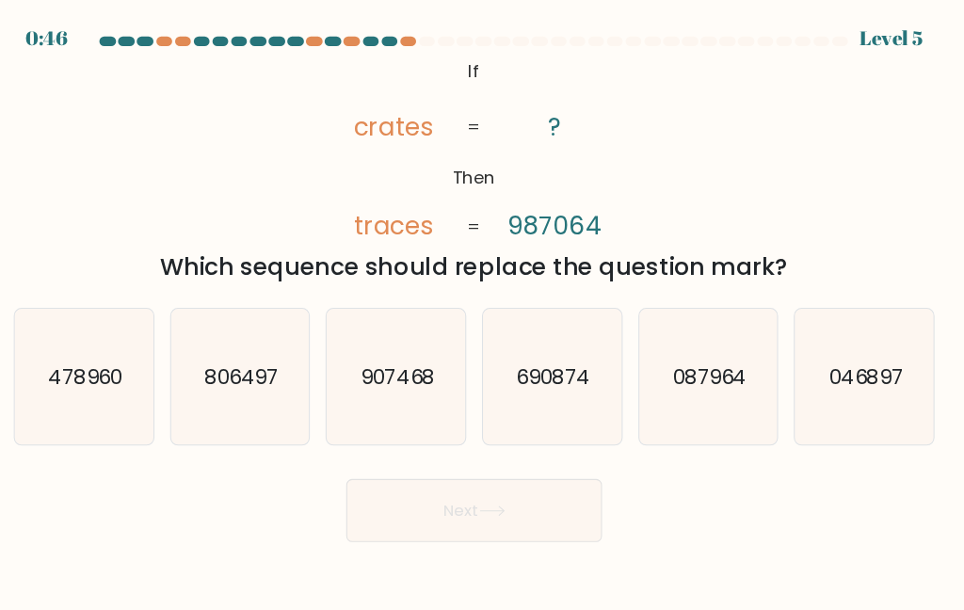
click at [679, 396] on icon "087964" at bounding box center [706, 360] width 130 height 130
click at [483, 310] on input "e. 087964" at bounding box center [482, 307] width 1 height 5
radio input "true"
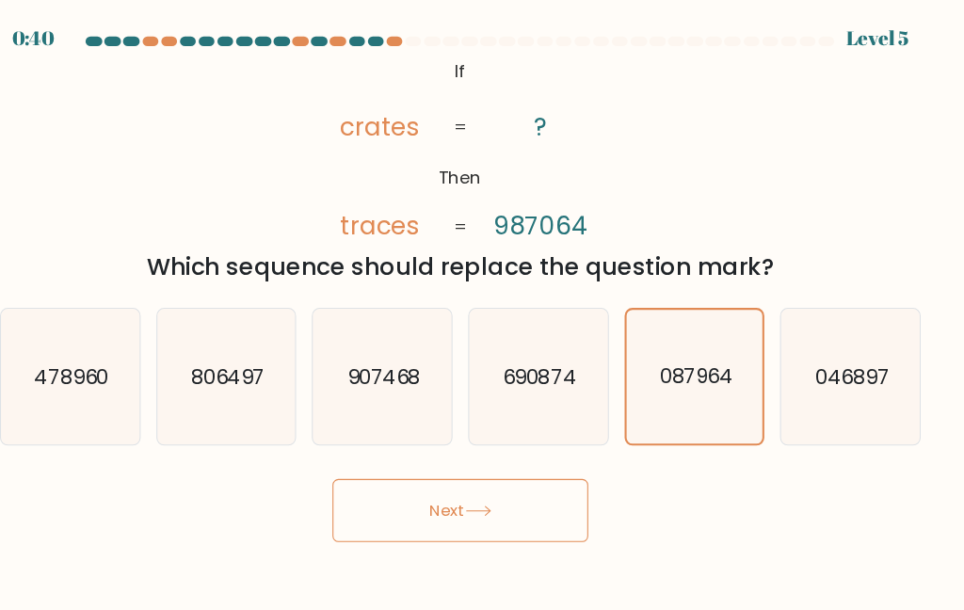
click at [388, 511] on button "Next" at bounding box center [481, 488] width 245 height 60
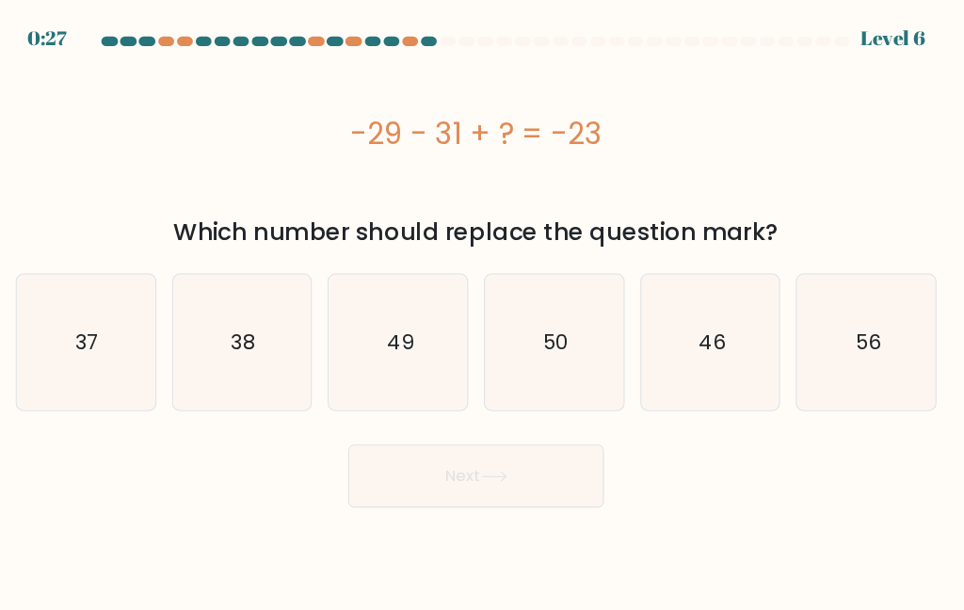
click at [230, 359] on icon "38" at bounding box center [258, 328] width 130 height 130
click at [482, 310] on input "b. 38" at bounding box center [482, 307] width 1 height 5
radio input "true"
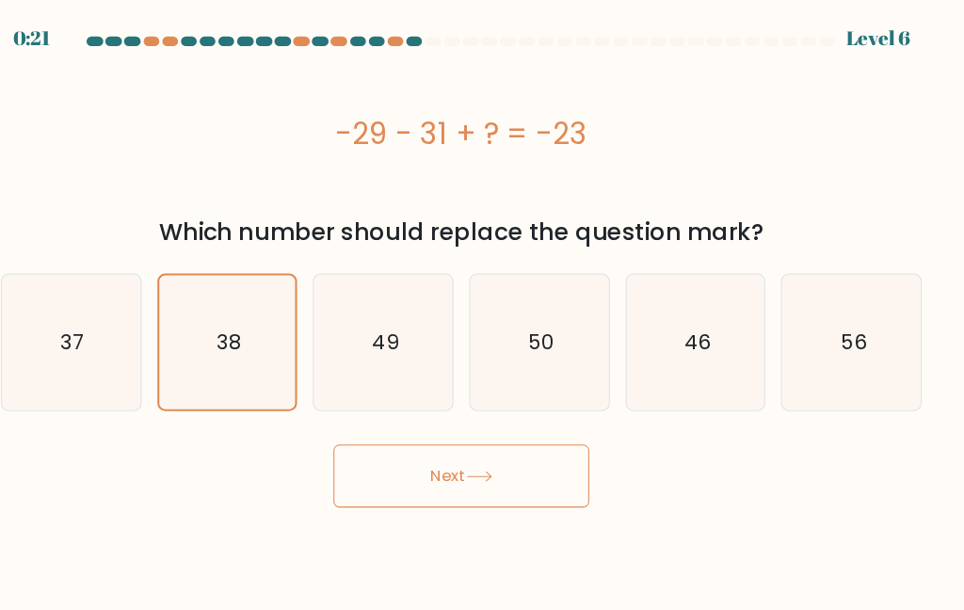
click at [420, 477] on button "Next" at bounding box center [481, 455] width 245 height 60
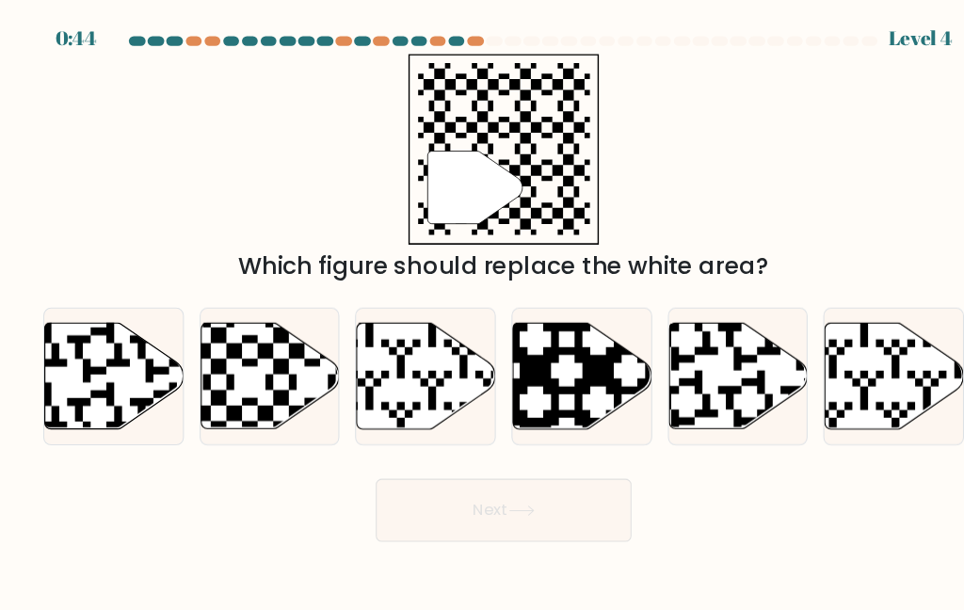
scroll to position [16, 0]
click at [257, 361] on icon at bounding box center [258, 360] width 133 height 102
click at [482, 310] on input "b." at bounding box center [482, 307] width 1 height 5
radio input "true"
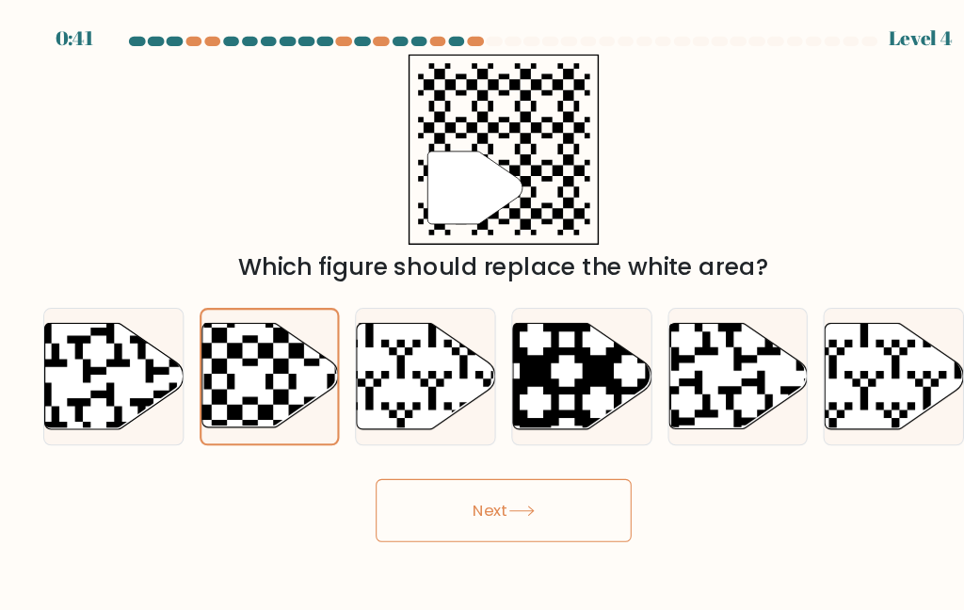
click at [486, 518] on button "Next" at bounding box center [481, 488] width 245 height 60
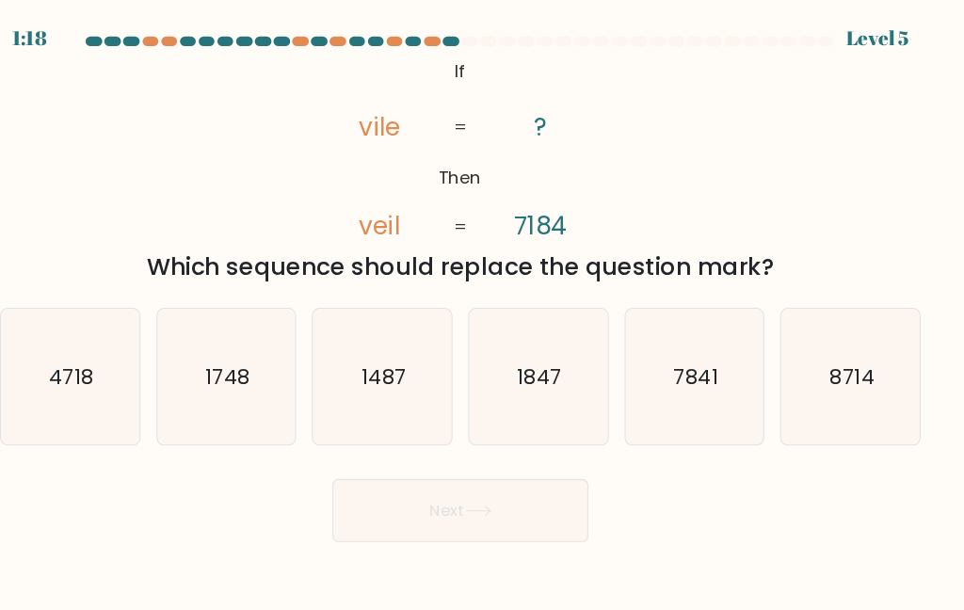
scroll to position [29, 0]
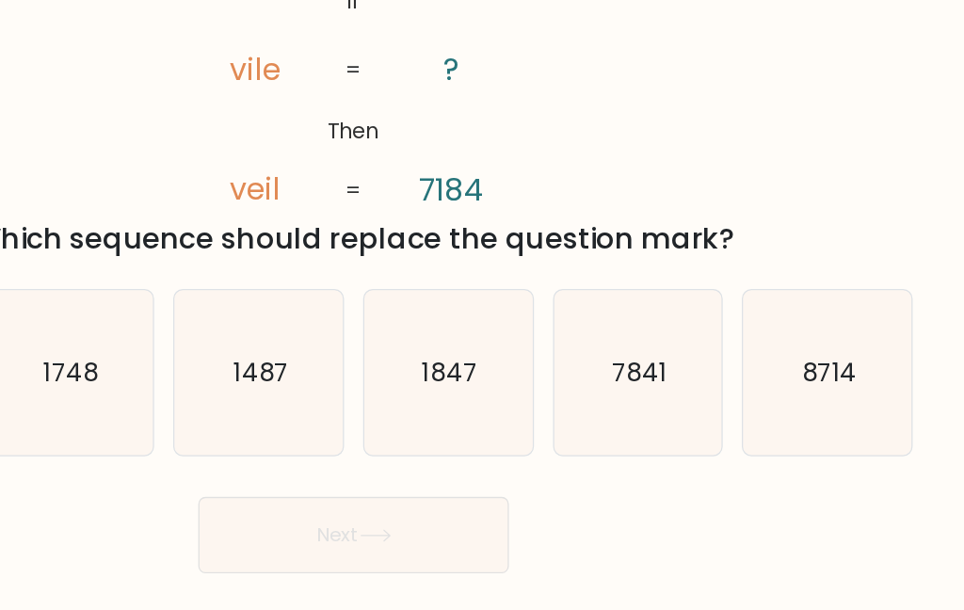
click at [641, 308] on icon "7841" at bounding box center [706, 360] width 130 height 130
click at [483, 308] on input "e. 7841" at bounding box center [482, 307] width 1 height 5
radio input "true"
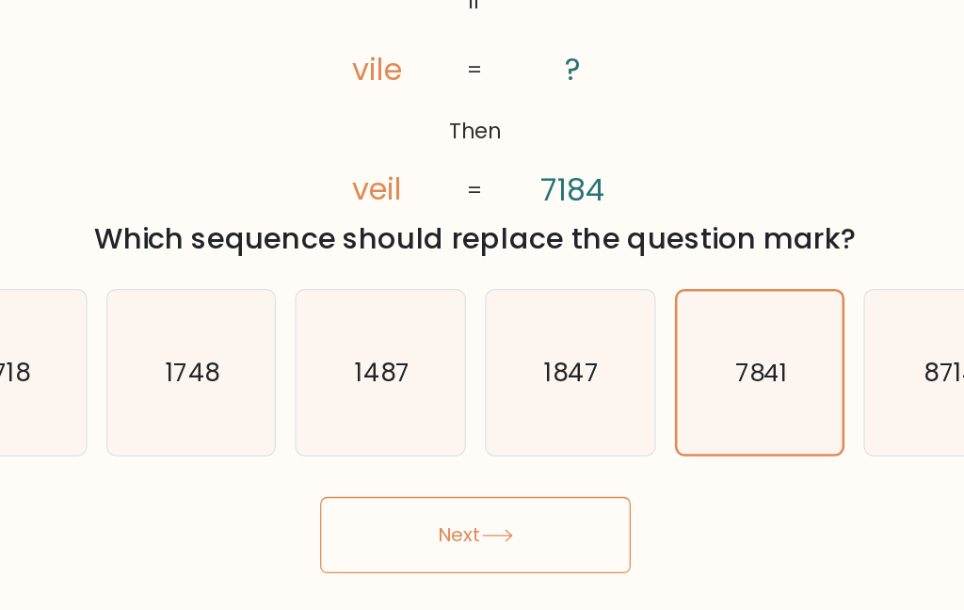
click at [388, 458] on button "Next" at bounding box center [481, 488] width 245 height 60
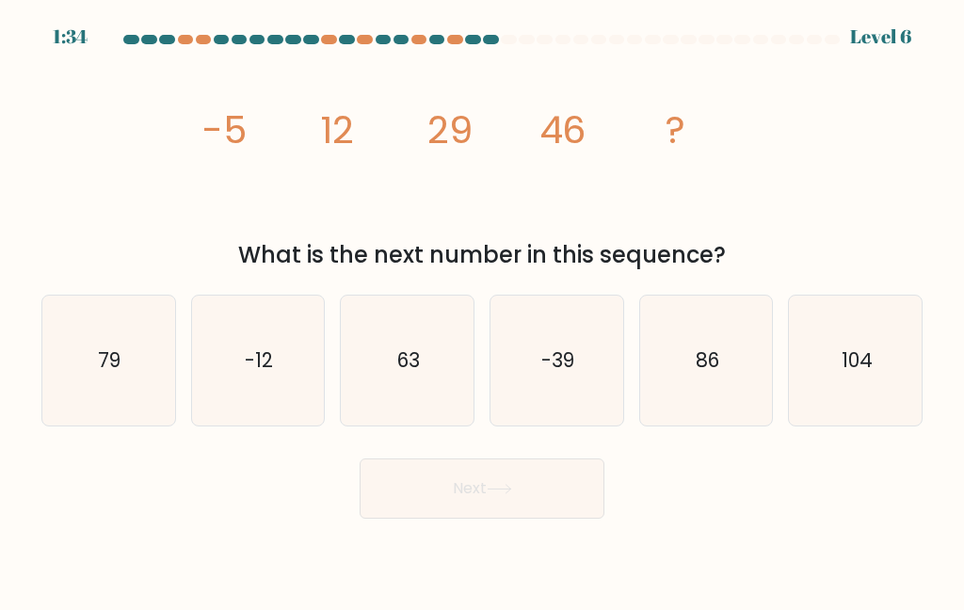
scroll to position [0, 0]
click at [300, 120] on icon "image/svg+xml -5 12 29 46 ?" at bounding box center [481, 143] width 565 height 183
click at [403, 396] on icon "63" at bounding box center [408, 360] width 130 height 130
click at [482, 310] on input "c. 63" at bounding box center [482, 307] width 1 height 5
radio input "true"
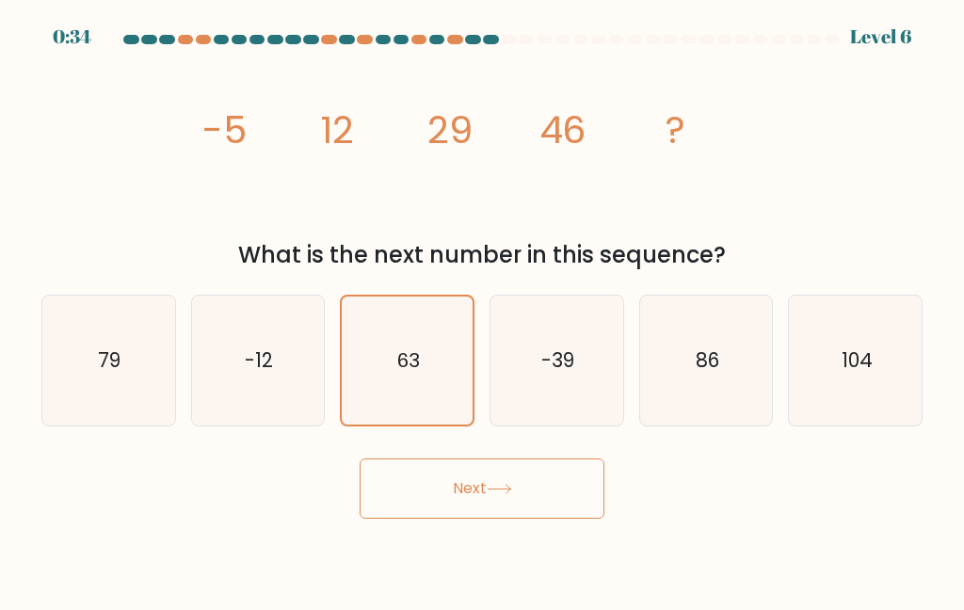
click at [510, 493] on icon at bounding box center [498, 489] width 23 height 8
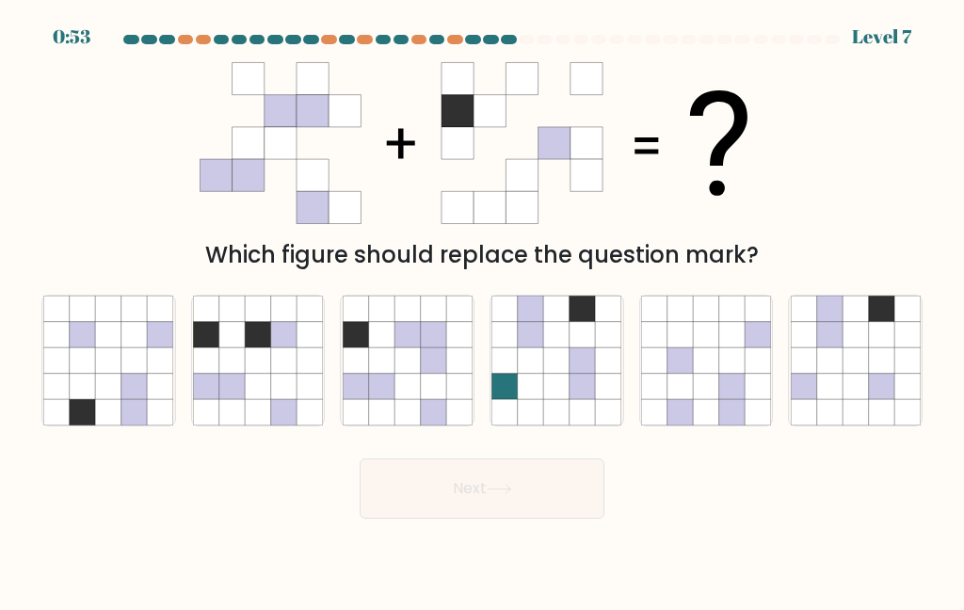
click at [384, 373] on icon at bounding box center [380, 359] width 25 height 25
click at [482, 310] on input "c." at bounding box center [482, 307] width 1 height 5
radio input "true"
click at [537, 518] on button "Next" at bounding box center [481, 488] width 245 height 60
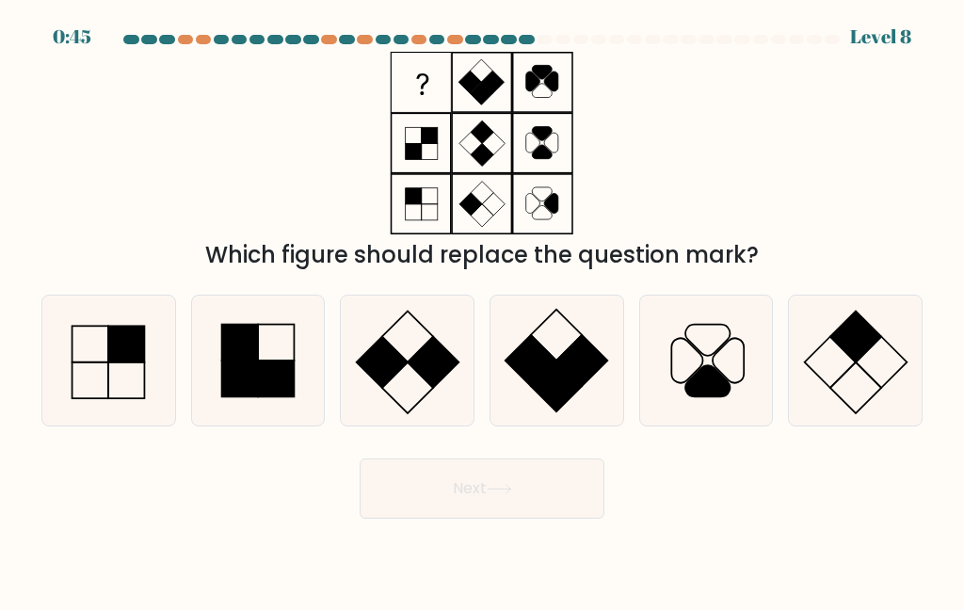
scroll to position [17, 0]
click at [544, 370] on rect at bounding box center [530, 359] width 51 height 51
click at [483, 310] on input "d." at bounding box center [482, 307] width 1 height 5
radio input "true"
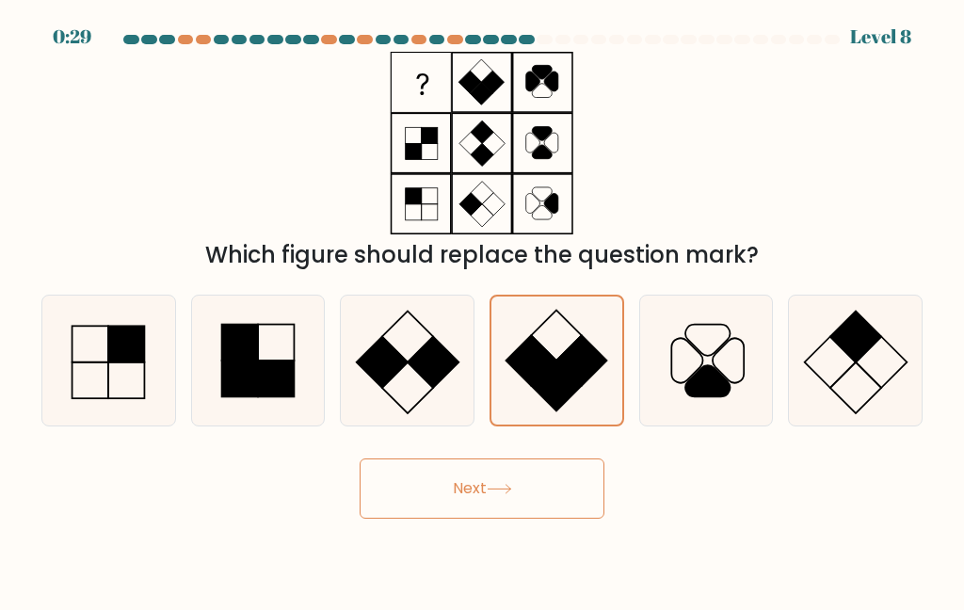
click at [246, 357] on rect at bounding box center [240, 342] width 36 height 36
click at [482, 310] on input "b." at bounding box center [482, 307] width 1 height 5
radio input "true"
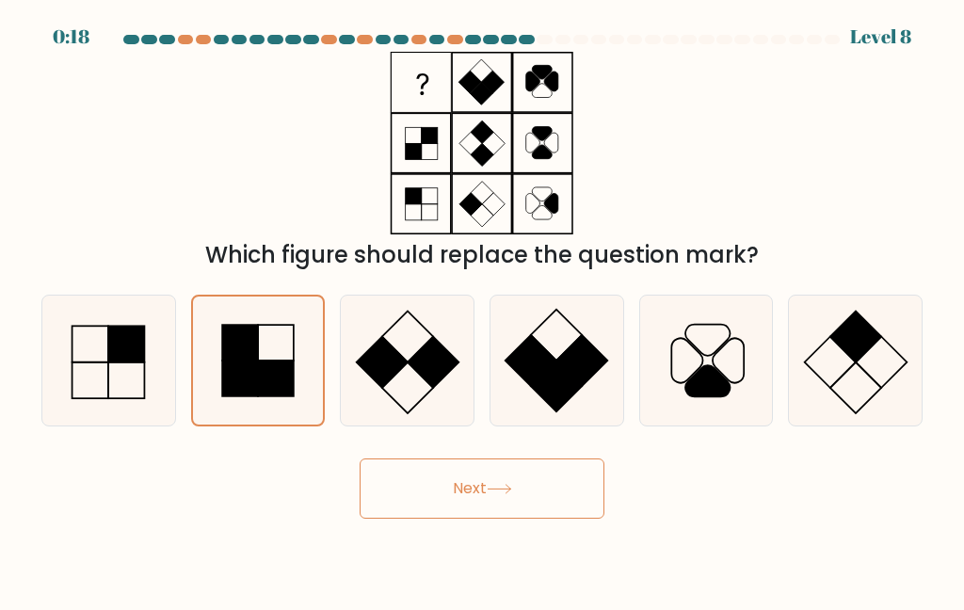
click at [416, 504] on button "Next" at bounding box center [481, 488] width 245 height 60
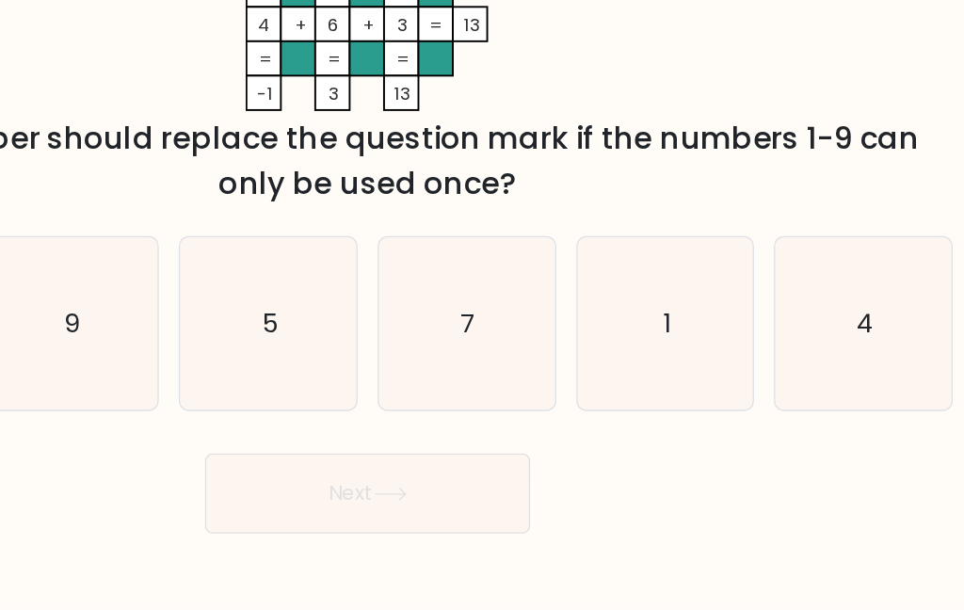
scroll to position [69, 0]
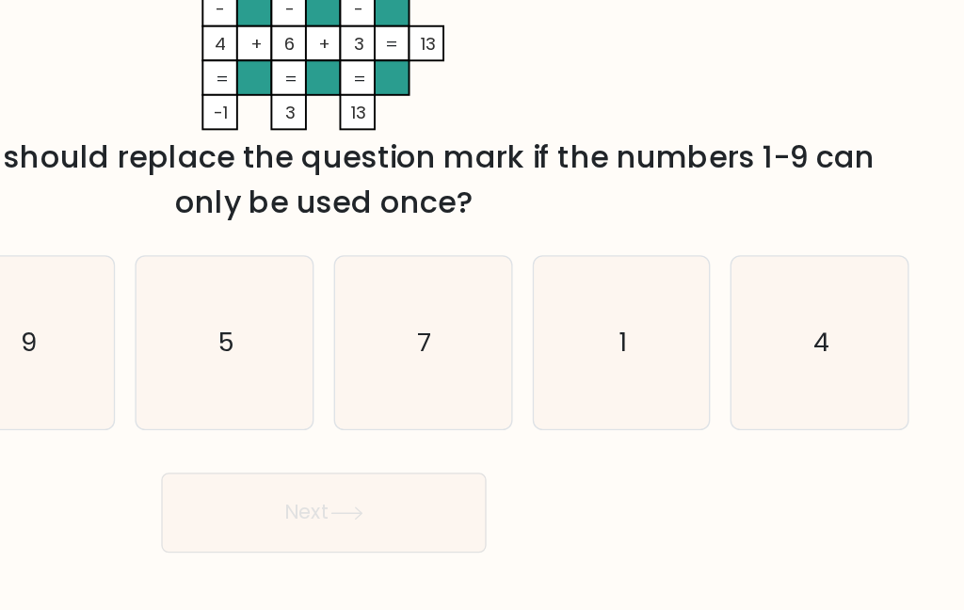
click at [641, 329] on icon "1" at bounding box center [706, 394] width 130 height 130
click at [482, 305] on input "e. 1" at bounding box center [482, 307] width 1 height 5
radio input "true"
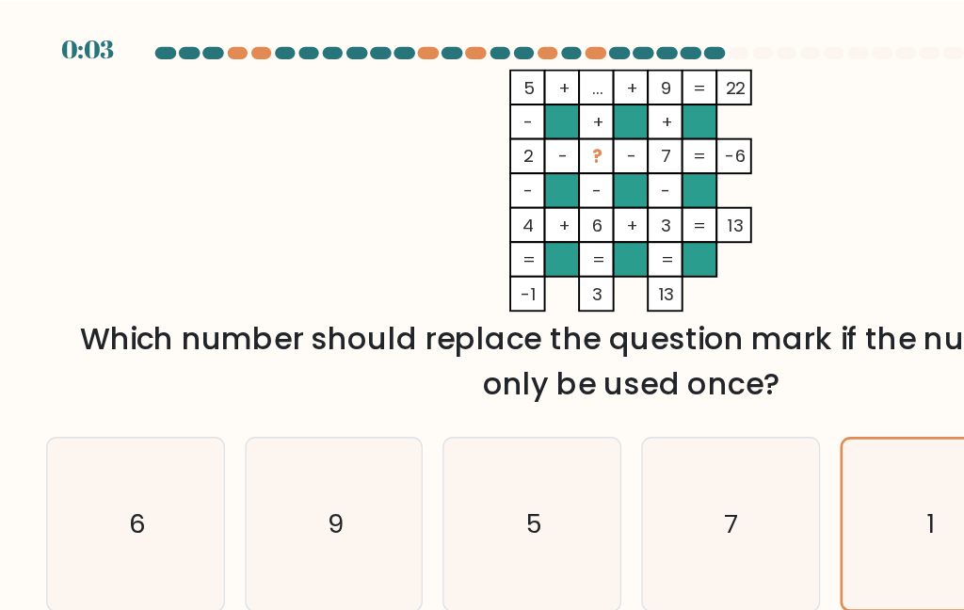
scroll to position [0, 0]
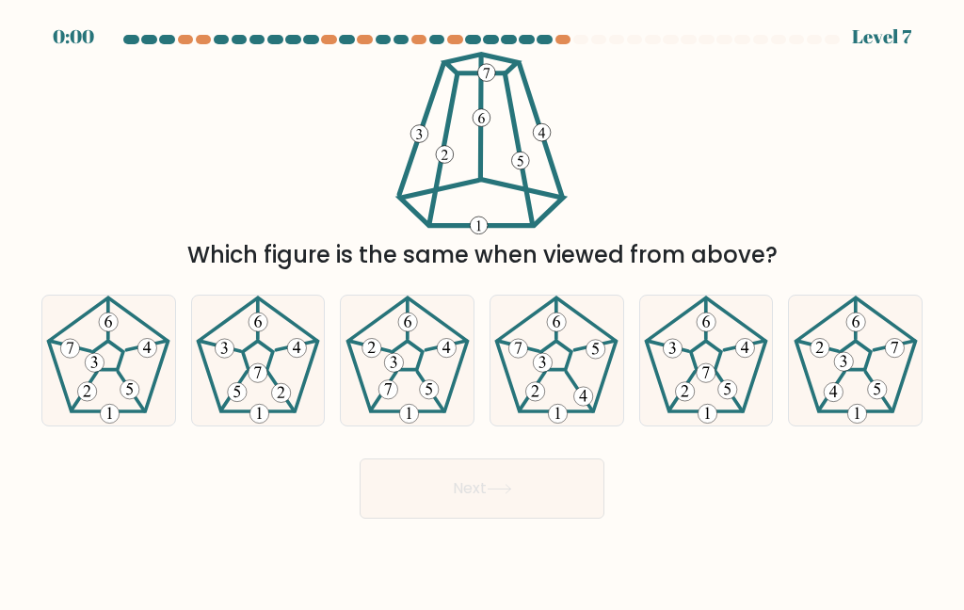
click at [686, 396] on icon at bounding box center [706, 360] width 130 height 130
click at [483, 310] on input "e." at bounding box center [482, 307] width 1 height 5
radio input "true"
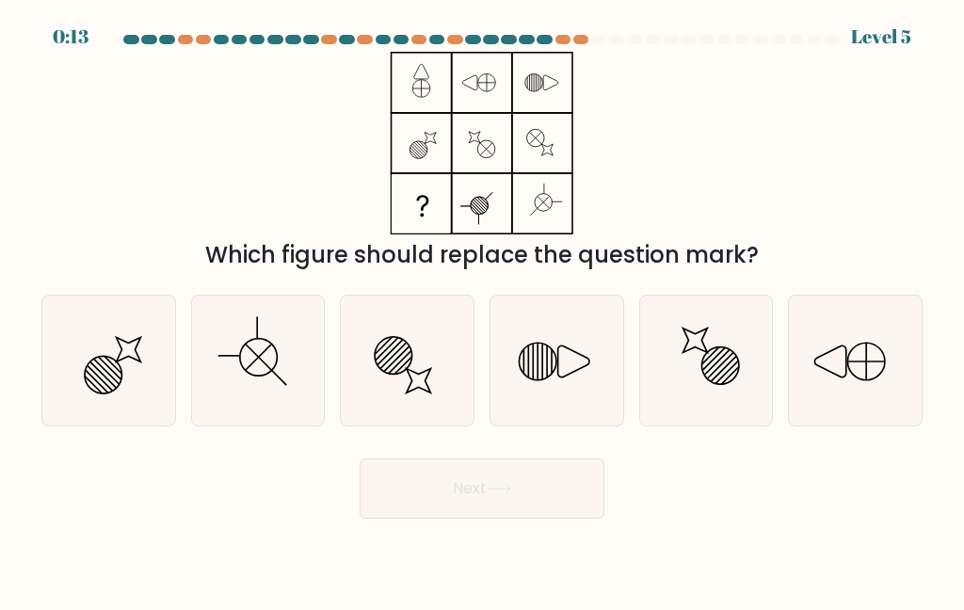
click at [546, 380] on icon at bounding box center [538, 362] width 38 height 38
click at [483, 310] on input "d." at bounding box center [482, 307] width 1 height 5
radio input "true"
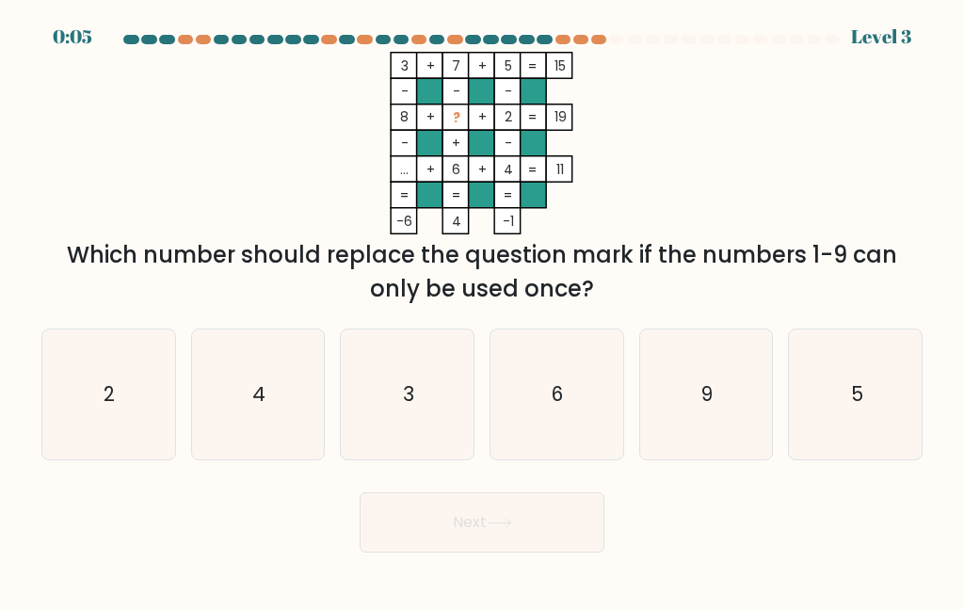
click at [709, 454] on icon "9" at bounding box center [706, 394] width 130 height 130
click at [483, 310] on input "e. 9" at bounding box center [482, 307] width 1 height 5
radio input "true"
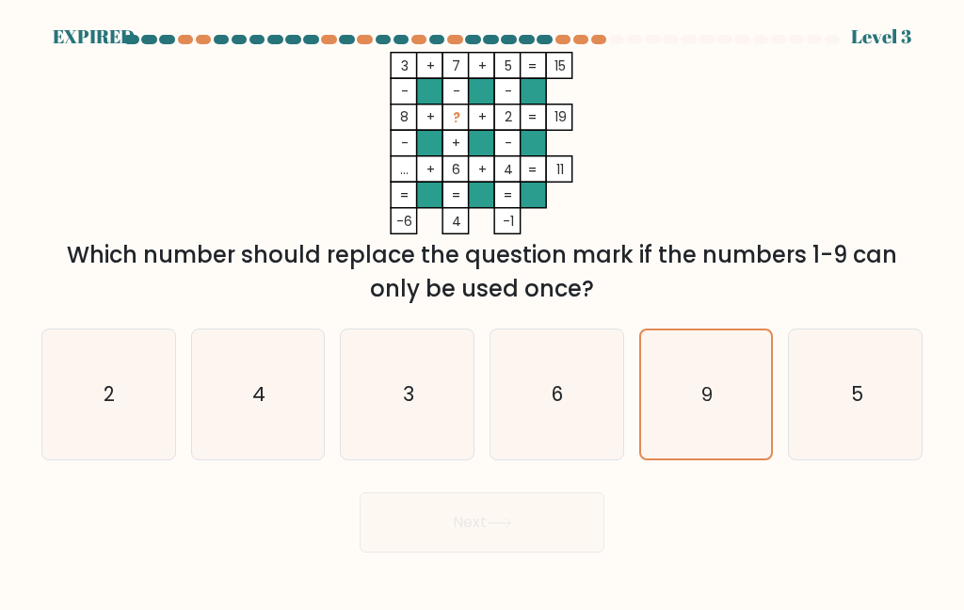
click at [416, 537] on div "Next" at bounding box center [481, 518] width 903 height 70
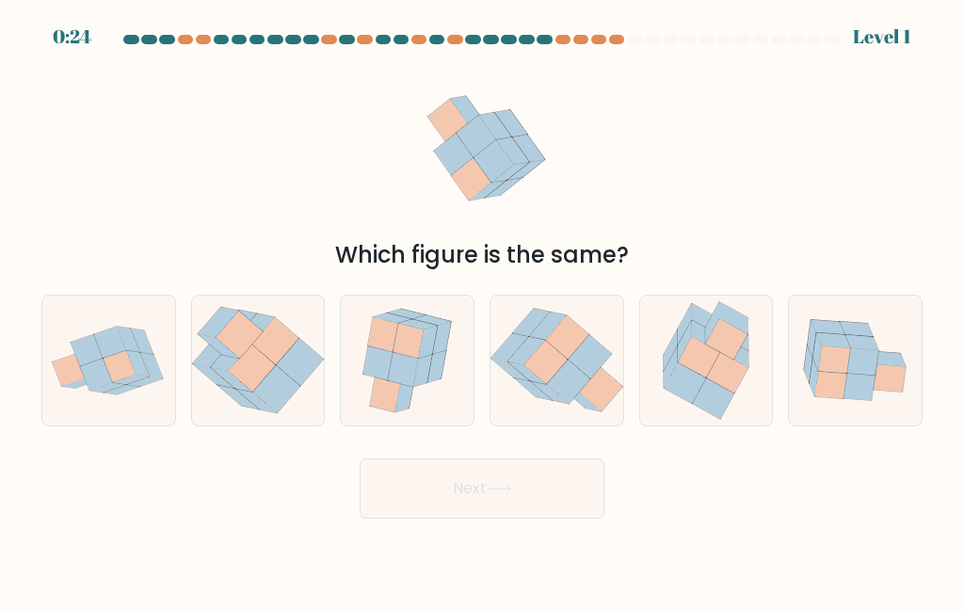
click at [105, 382] on icon at bounding box center [120, 366] width 32 height 32
click at [482, 310] on input "a." at bounding box center [482, 307] width 1 height 5
radio input "true"
click at [408, 515] on button "Next" at bounding box center [481, 488] width 245 height 60
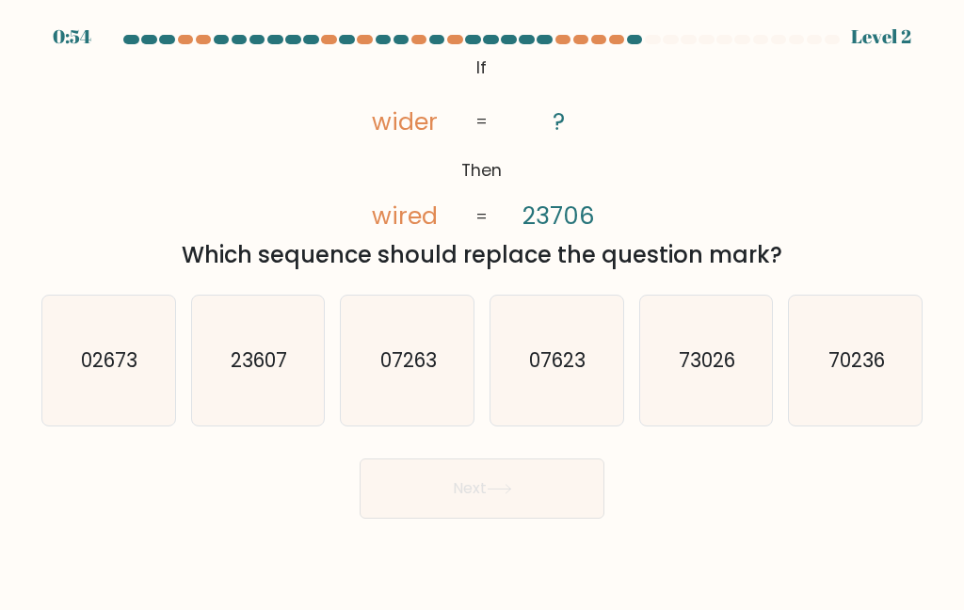
click at [256, 374] on text "23607" at bounding box center [259, 359] width 56 height 27
click at [482, 310] on input "b. 23607" at bounding box center [482, 307] width 1 height 5
radio input "true"
click at [438, 518] on button "Next" at bounding box center [481, 488] width 245 height 60
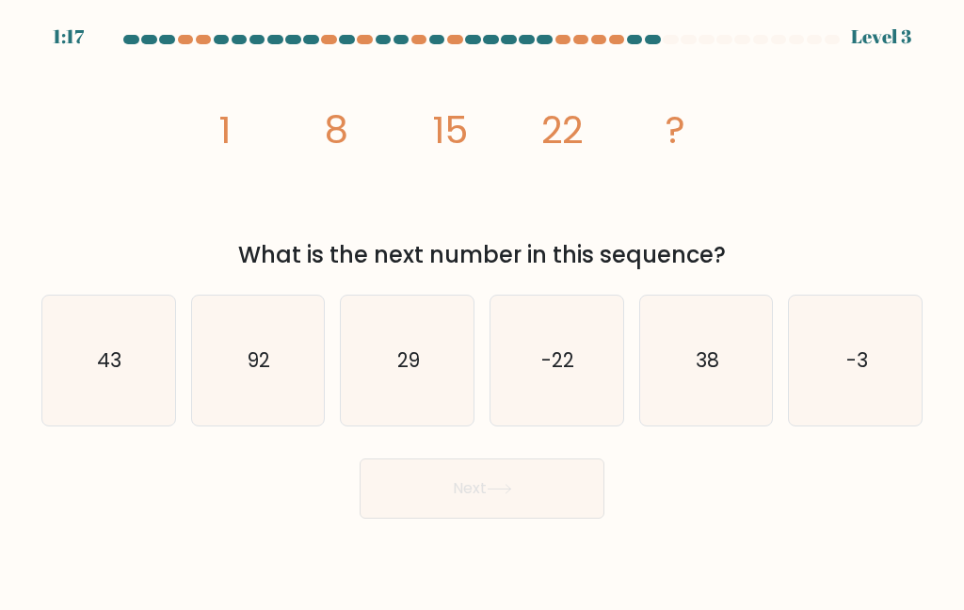
click at [432, 400] on icon "29" at bounding box center [408, 360] width 130 height 130
click at [482, 310] on input "c. 29" at bounding box center [482, 307] width 1 height 5
radio input "true"
click at [552, 518] on button "Next" at bounding box center [481, 488] width 245 height 60
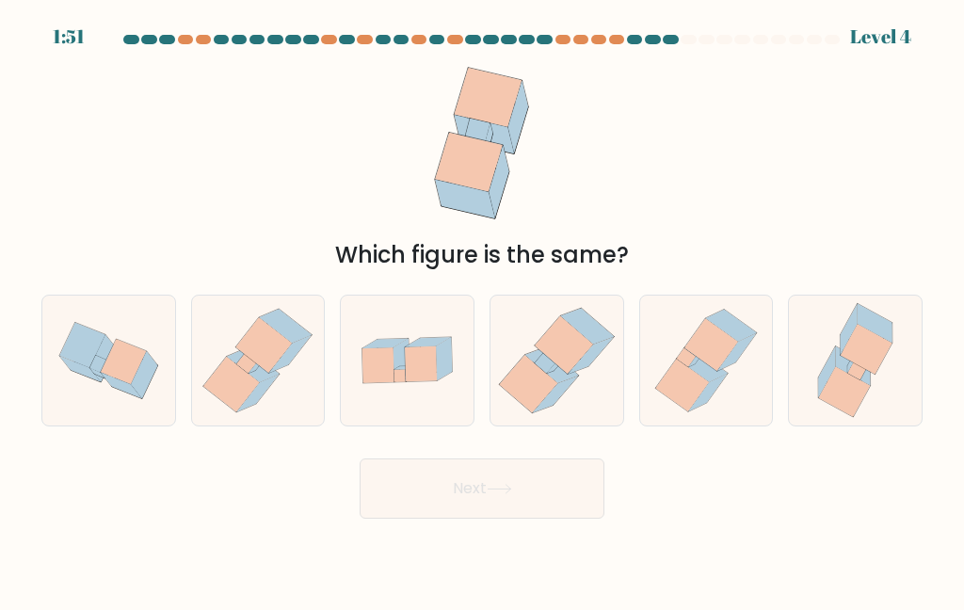
click at [576, 402] on icon at bounding box center [556, 360] width 127 height 130
click at [483, 310] on input "d." at bounding box center [482, 307] width 1 height 5
radio input "true"
click at [544, 504] on button "Next" at bounding box center [481, 488] width 245 height 60
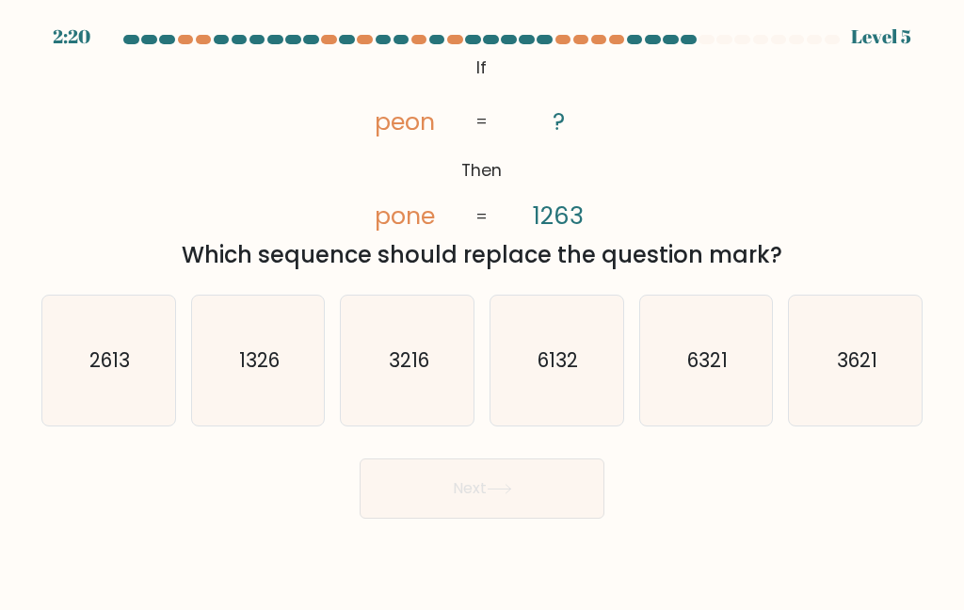
click at [242, 414] on icon "1326" at bounding box center [258, 360] width 130 height 130
click at [482, 310] on input "b. 1326" at bounding box center [482, 307] width 1 height 5
radio input "true"
click at [534, 518] on button "Next" at bounding box center [481, 488] width 245 height 60
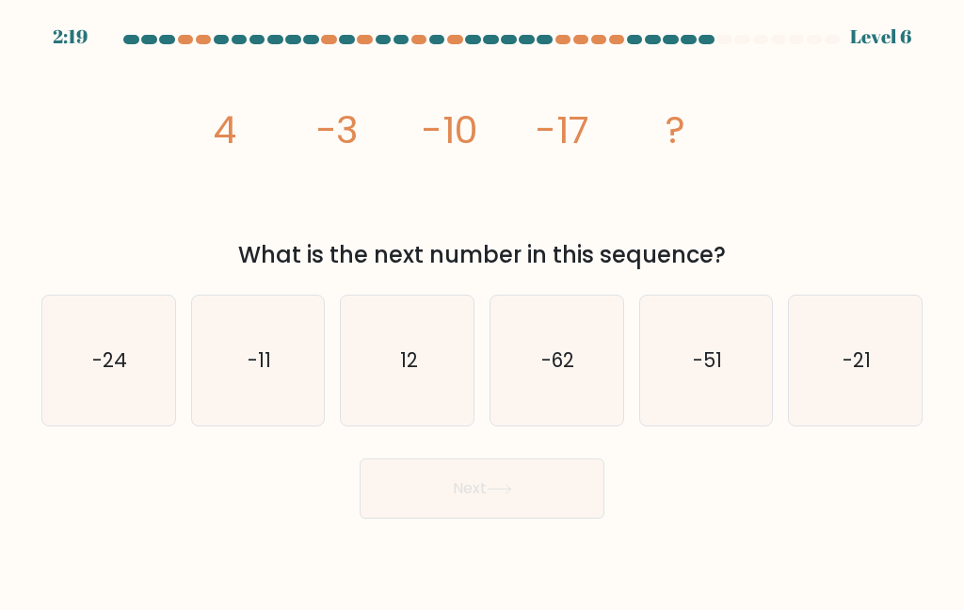
click at [107, 374] on text "-24" at bounding box center [109, 359] width 35 height 27
click at [482, 310] on input "a. -24" at bounding box center [482, 307] width 1 height 5
radio input "true"
click at [521, 510] on button "Next" at bounding box center [481, 488] width 245 height 60
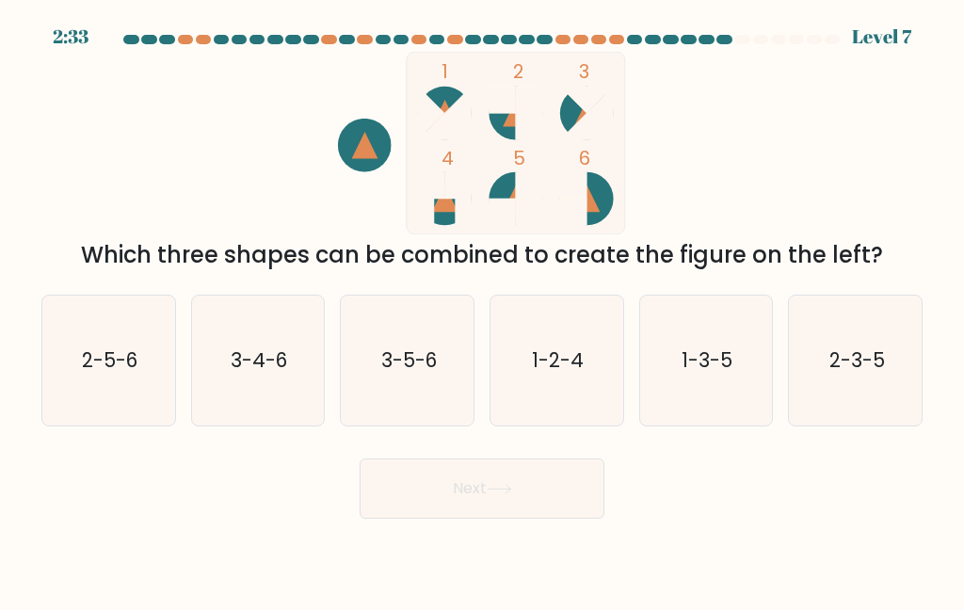
click at [590, 355] on icon "1-2-4" at bounding box center [556, 360] width 130 height 130
click at [483, 310] on input "d. 1-2-4" at bounding box center [482, 307] width 1 height 5
radio input "true"
click at [592, 518] on button "Next" at bounding box center [481, 488] width 245 height 60
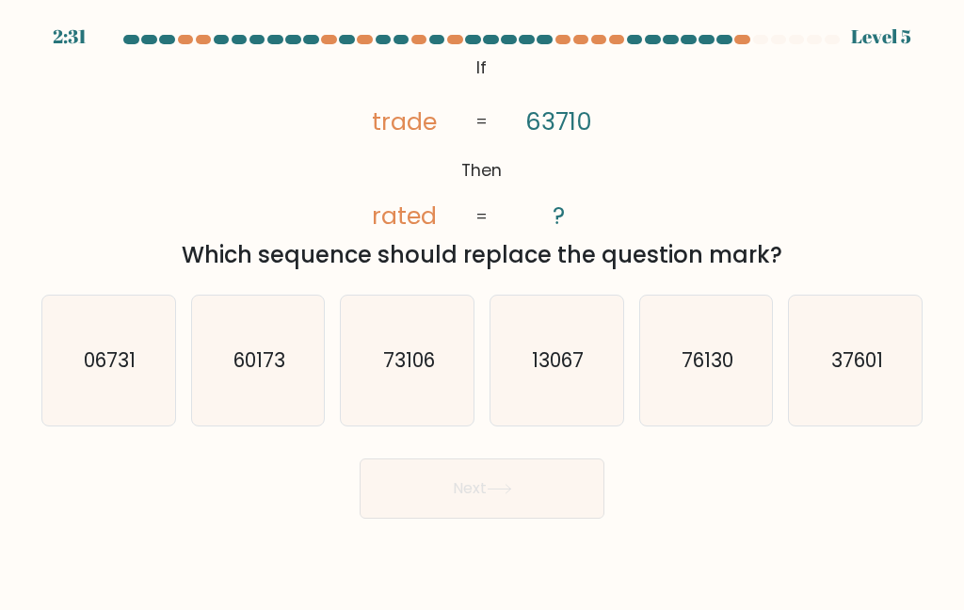
click at [556, 508] on button "Next" at bounding box center [481, 488] width 245 height 60
click at [841, 420] on icon "37601" at bounding box center [855, 360] width 130 height 130
click at [483, 310] on input "f. 37601" at bounding box center [482, 307] width 1 height 5
radio input "true"
click at [495, 494] on icon at bounding box center [498, 489] width 25 height 10
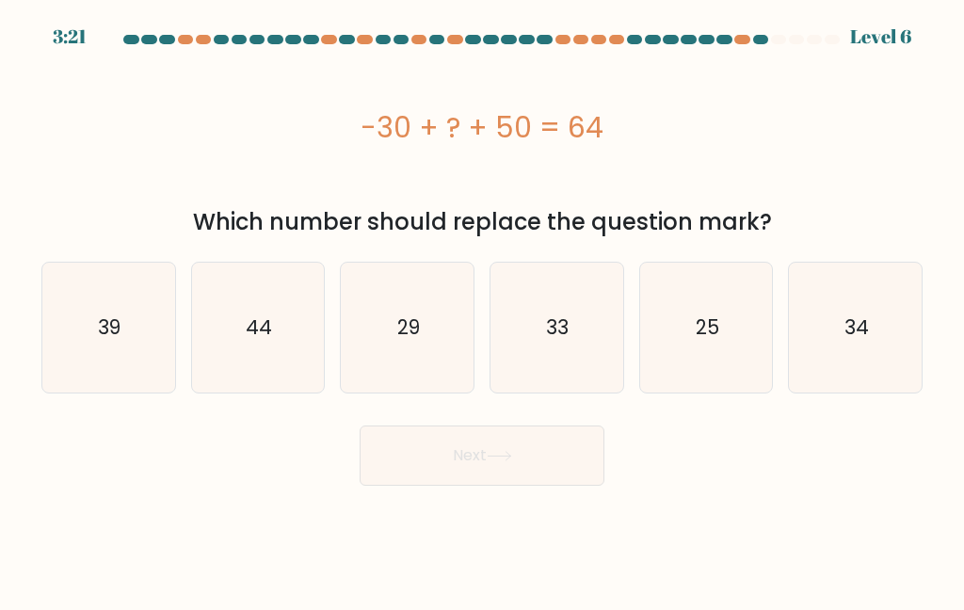
click at [279, 349] on icon "44" at bounding box center [258, 328] width 130 height 130
click at [482, 310] on input "b. 44" at bounding box center [482, 307] width 1 height 5
radio input "true"
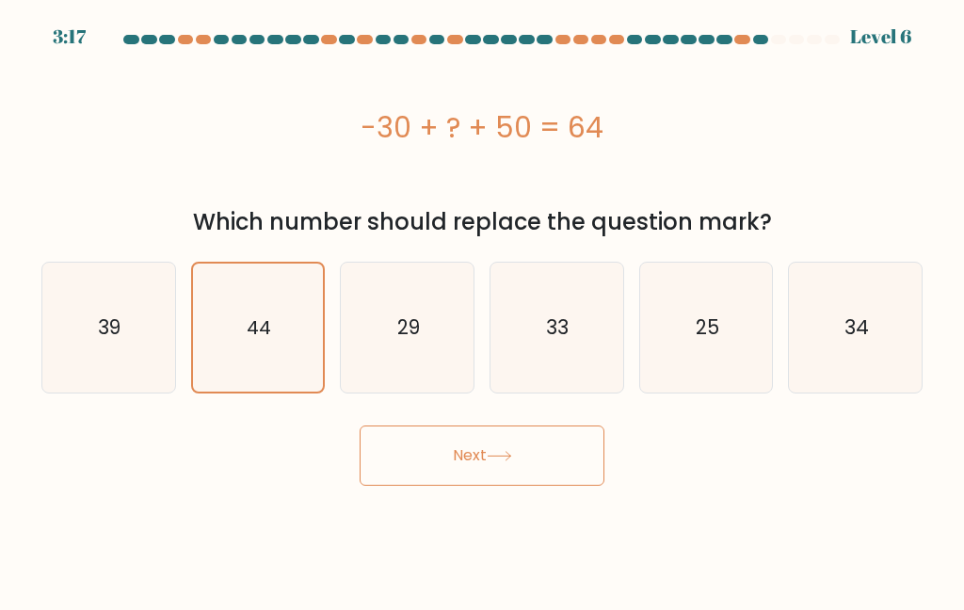
click at [493, 473] on button "Next" at bounding box center [481, 455] width 245 height 60
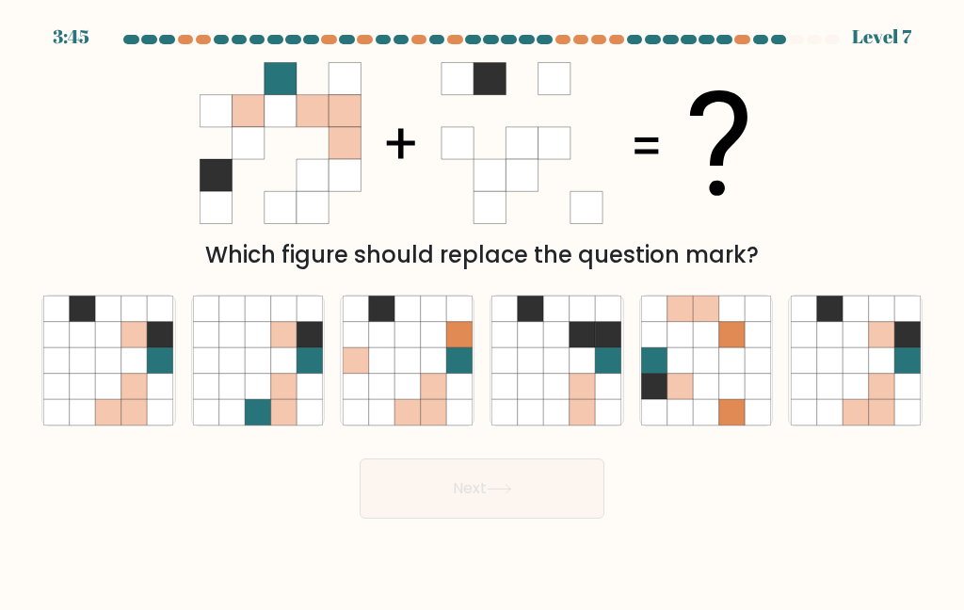
click at [88, 398] on icon at bounding box center [82, 385] width 25 height 25
click at [482, 310] on input "a." at bounding box center [482, 307] width 1 height 5
radio input "true"
click at [497, 458] on button "Next" at bounding box center [481, 488] width 245 height 60
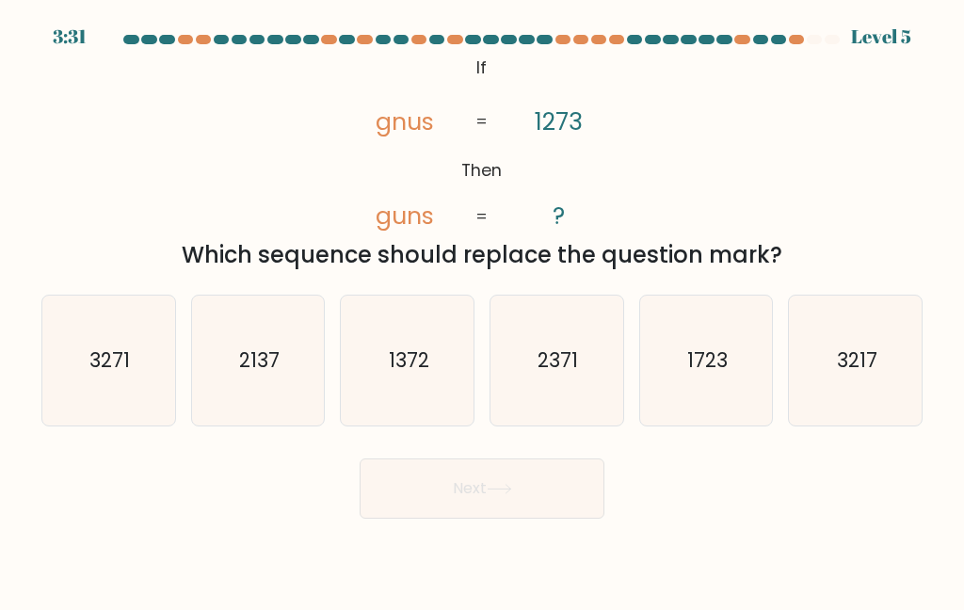
scroll to position [0, 0]
click at [725, 413] on icon "1723" at bounding box center [706, 360] width 130 height 130
click at [483, 310] on input "e. 1723" at bounding box center [482, 307] width 1 height 5
radio input "true"
click at [528, 516] on button "Next" at bounding box center [481, 488] width 245 height 60
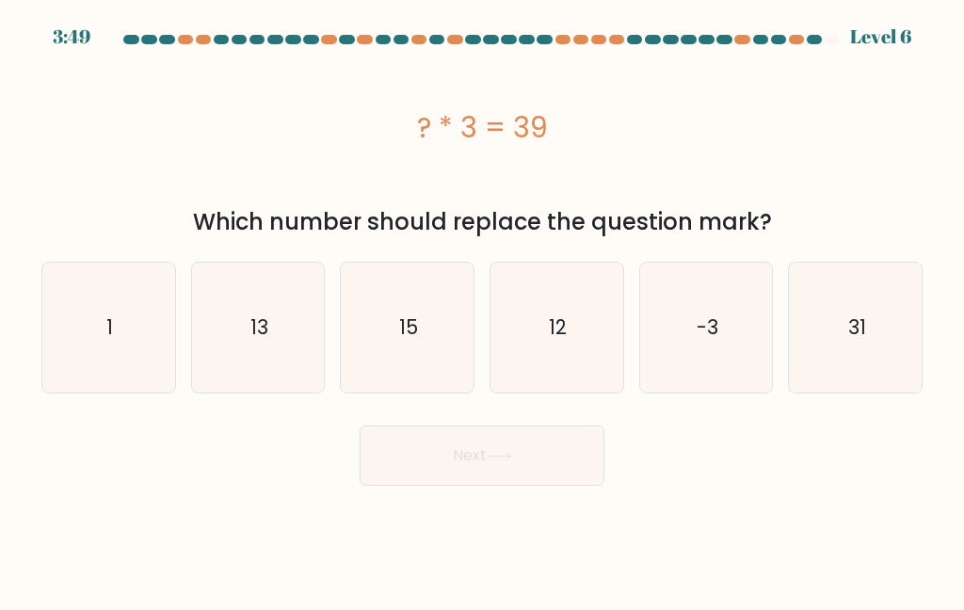
click at [268, 335] on icon "13" at bounding box center [258, 328] width 130 height 130
click at [482, 310] on input "b. 13" at bounding box center [482, 307] width 1 height 5
radio input "true"
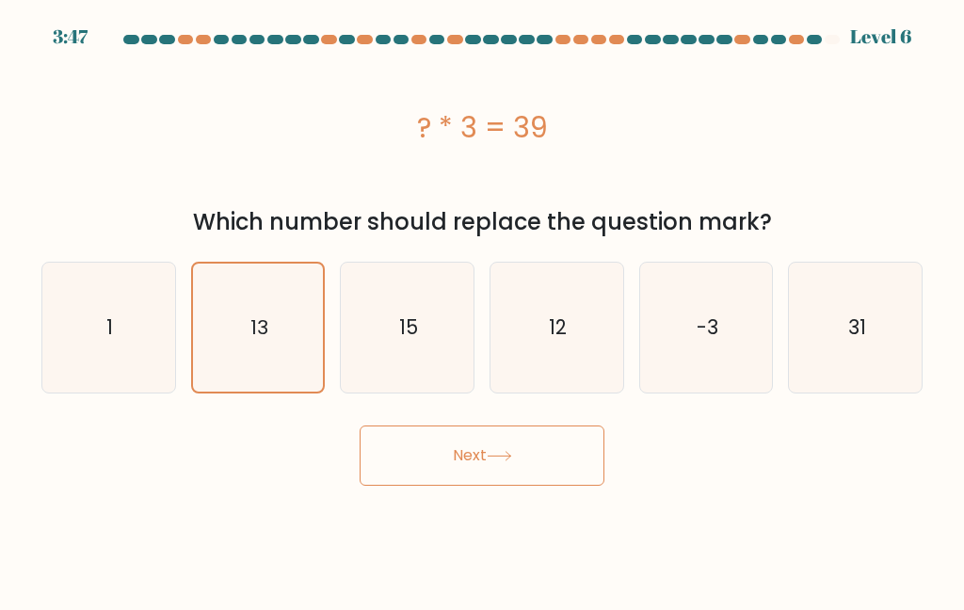
click at [547, 464] on button "Next" at bounding box center [481, 455] width 245 height 60
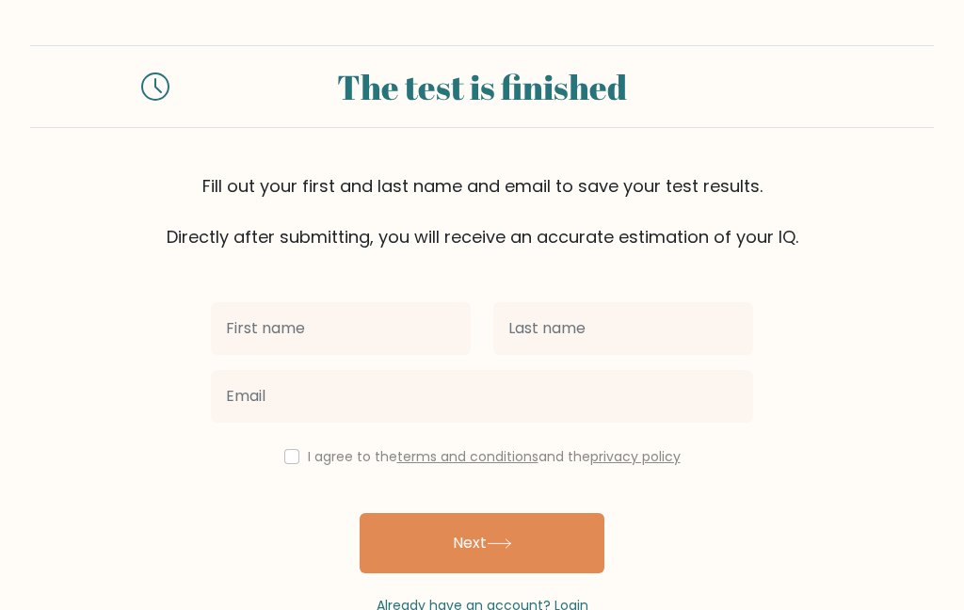
click at [248, 331] on input "text" at bounding box center [341, 328] width 260 height 53
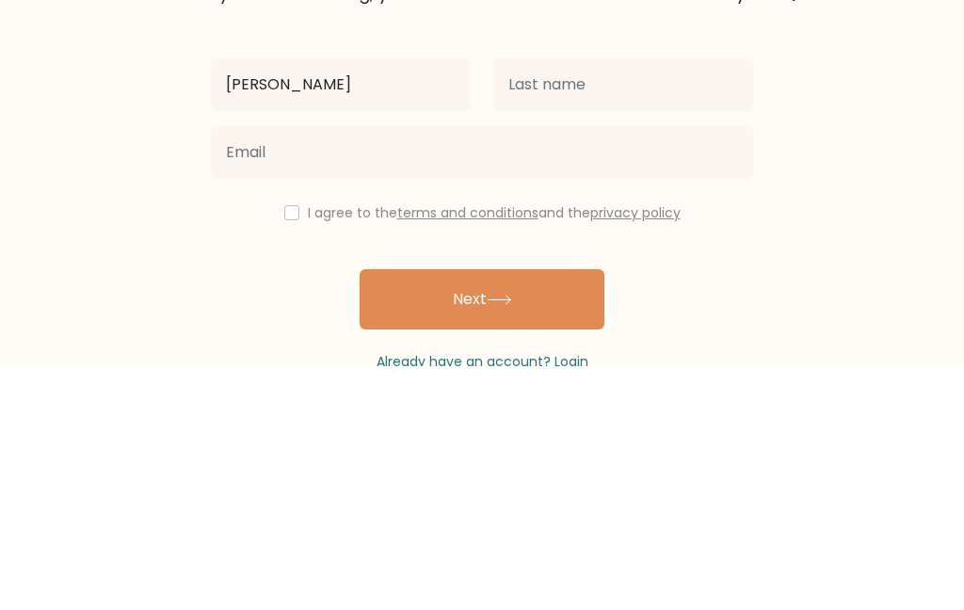
type input "[PERSON_NAME]"
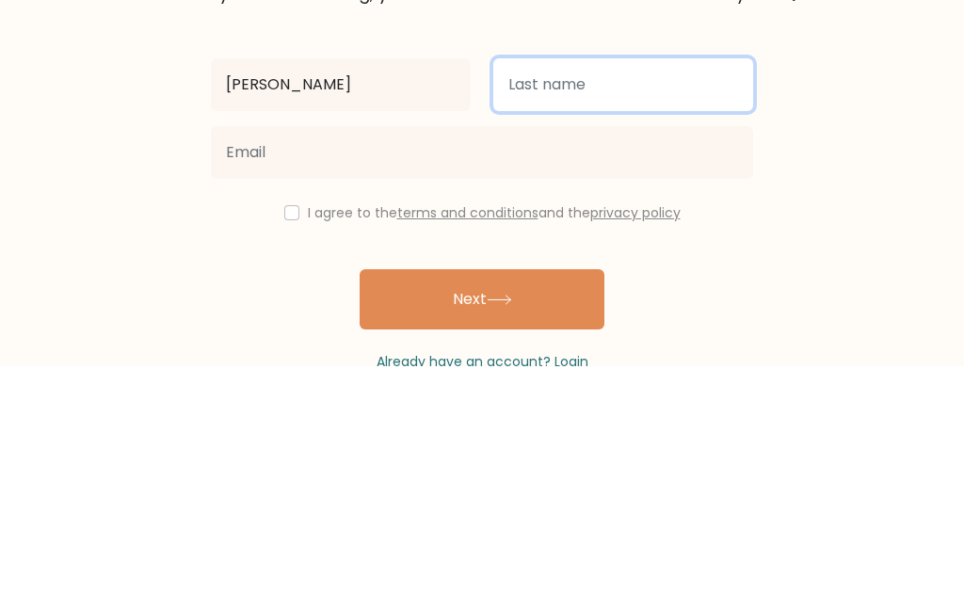
click at [608, 302] on input "text" at bounding box center [623, 328] width 260 height 53
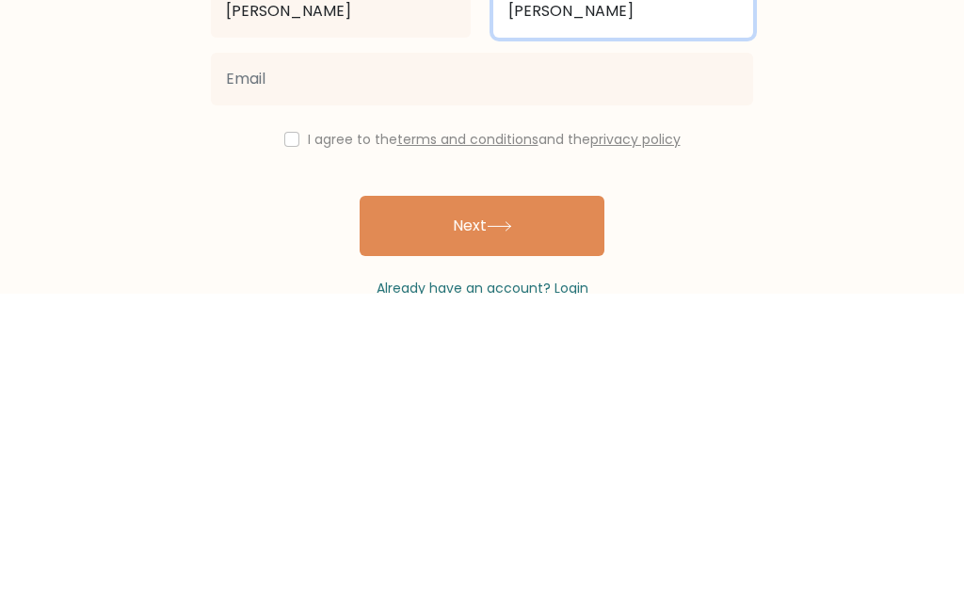
type input "[PERSON_NAME]"
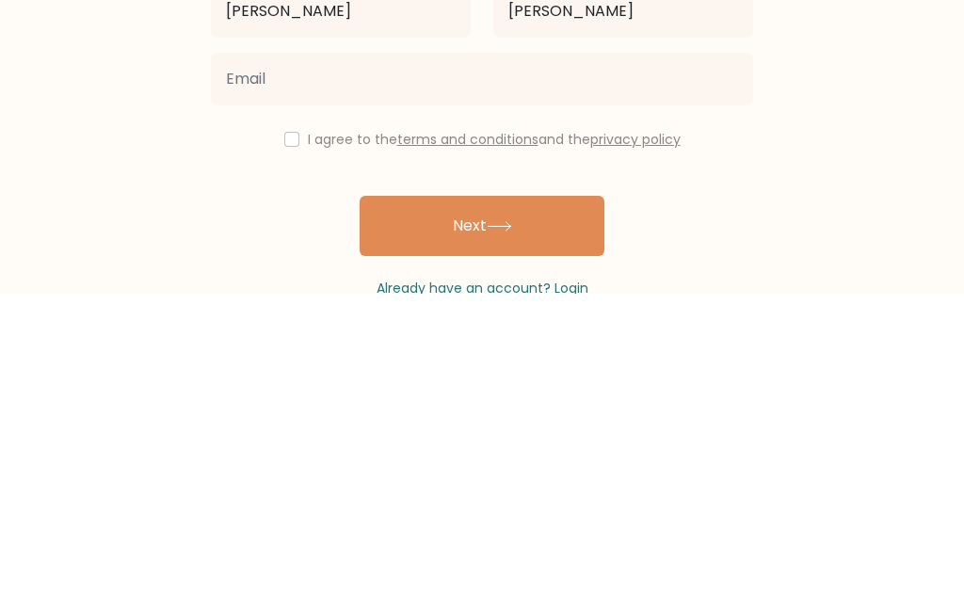
click at [284, 449] on input "checkbox" at bounding box center [291, 456] width 15 height 15
checkbox input "true"
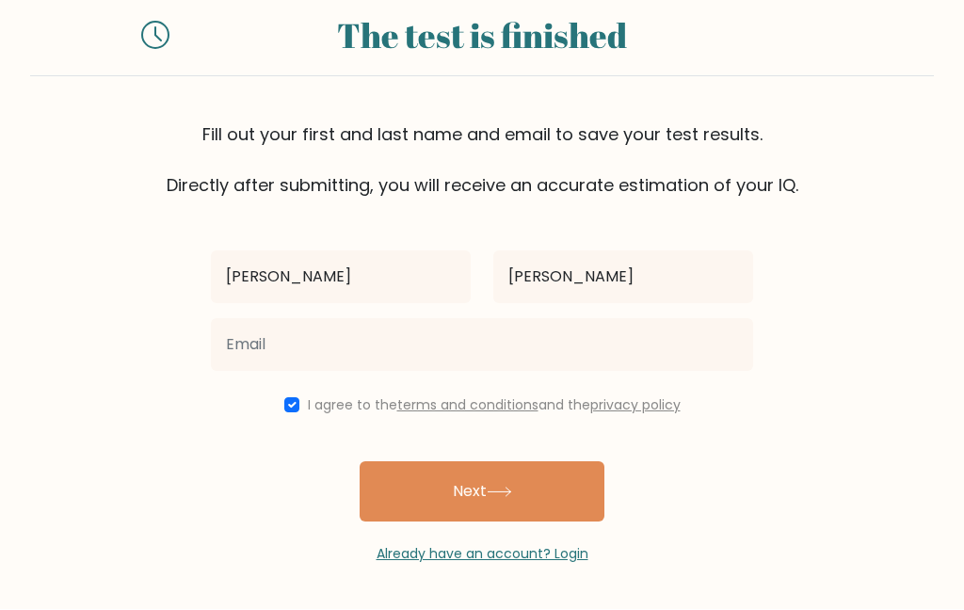
scroll to position [75, 0]
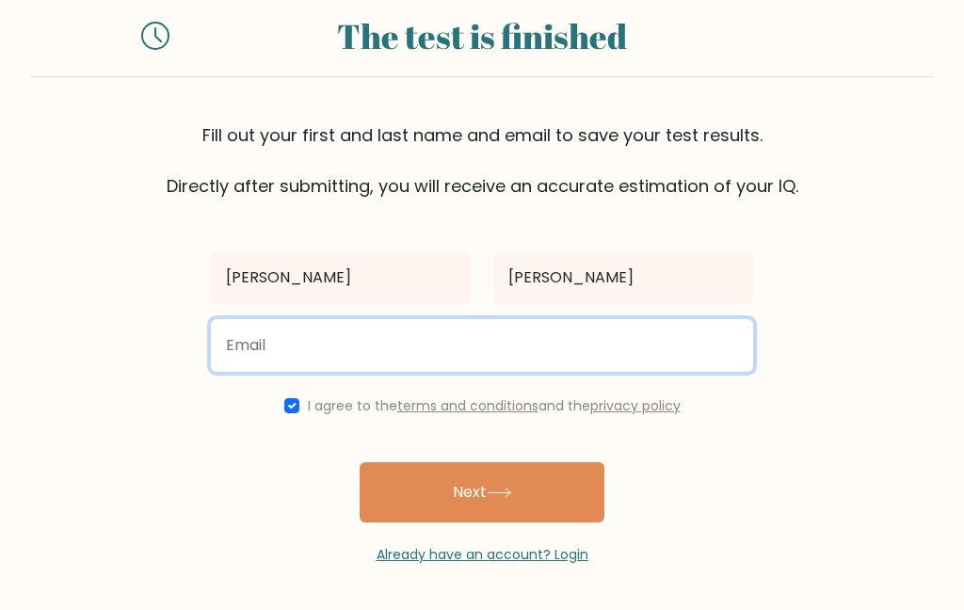
click at [422, 336] on input "email" at bounding box center [482, 345] width 542 height 53
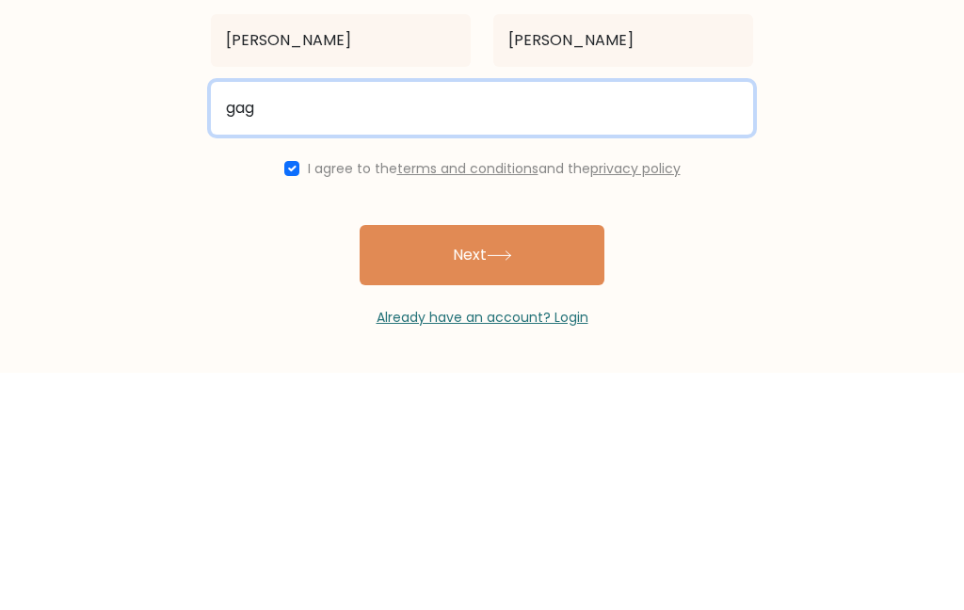
type input "[EMAIL_ADDRESS][DOMAIN_NAME]"
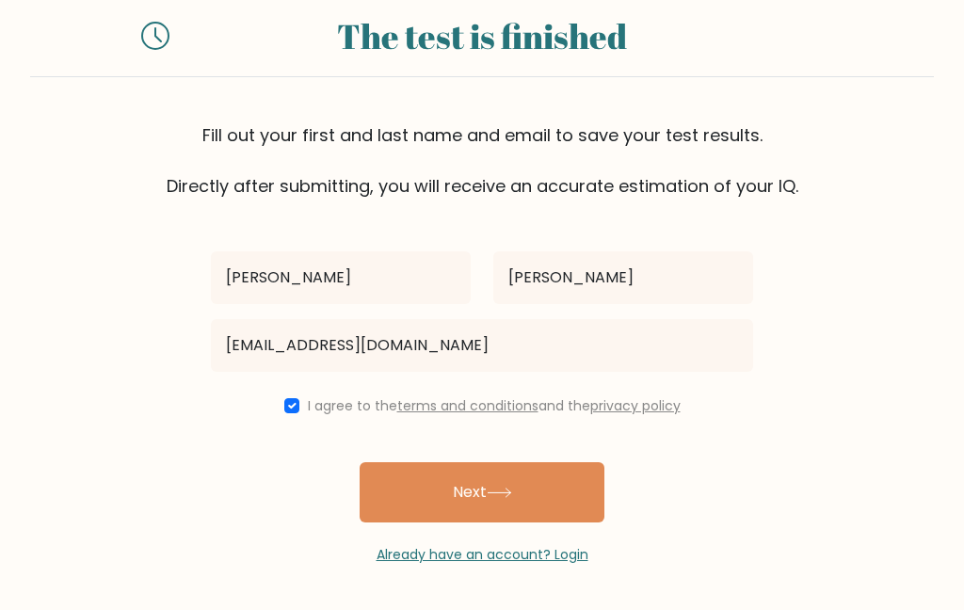
click at [501, 487] on icon at bounding box center [498, 492] width 25 height 10
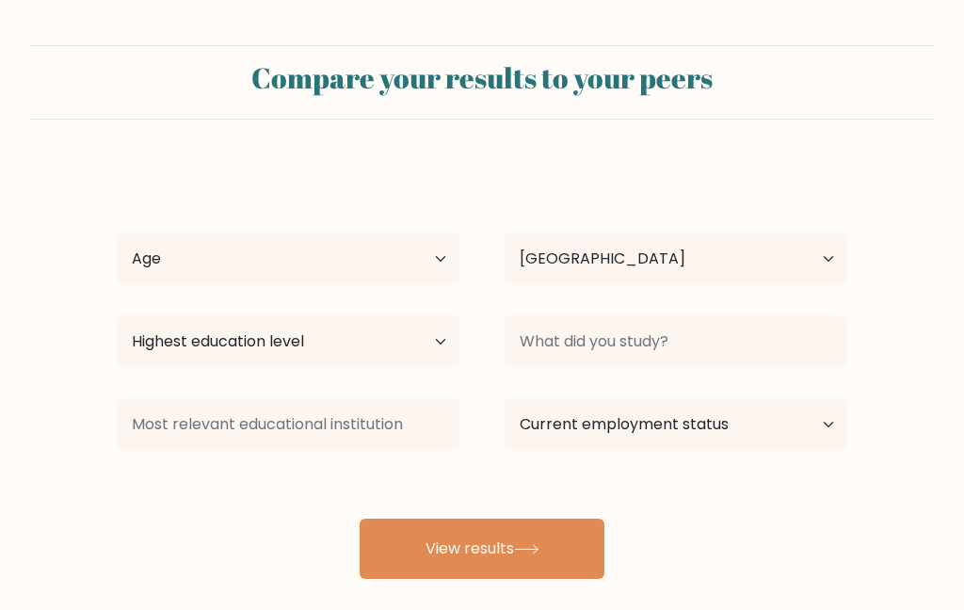
select select "HT"
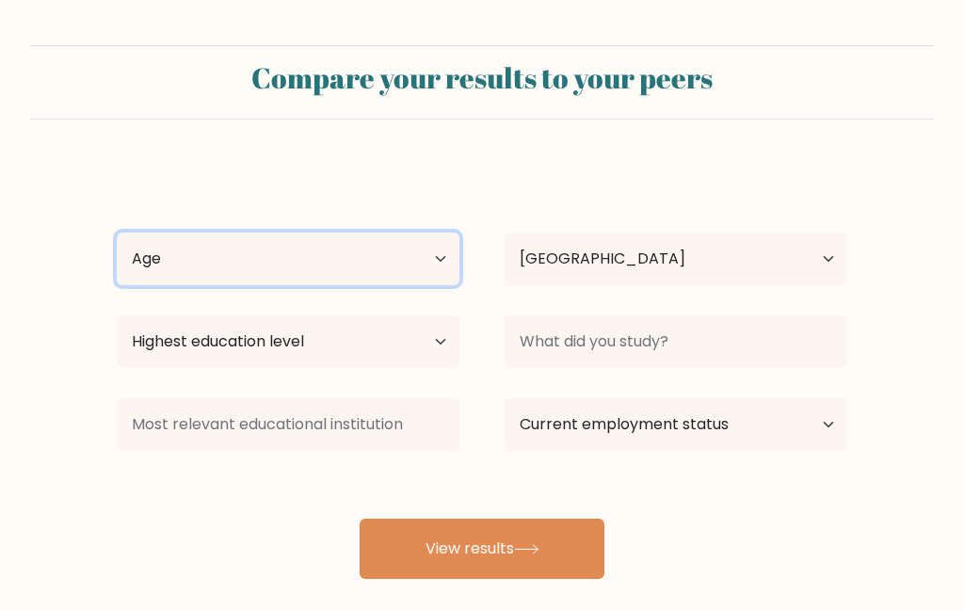
click at [265, 260] on select "Age Under [DEMOGRAPHIC_DATA] [DEMOGRAPHIC_DATA] [DEMOGRAPHIC_DATA] [DEMOGRAPHIC…" at bounding box center [288, 258] width 343 height 53
select select "35_44"
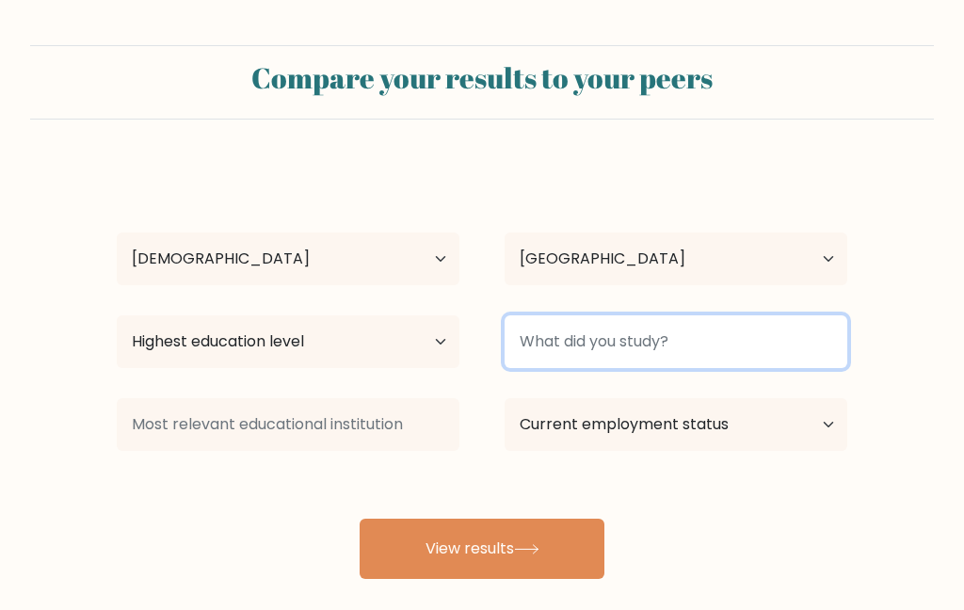
click at [704, 335] on input at bounding box center [675, 341] width 343 height 53
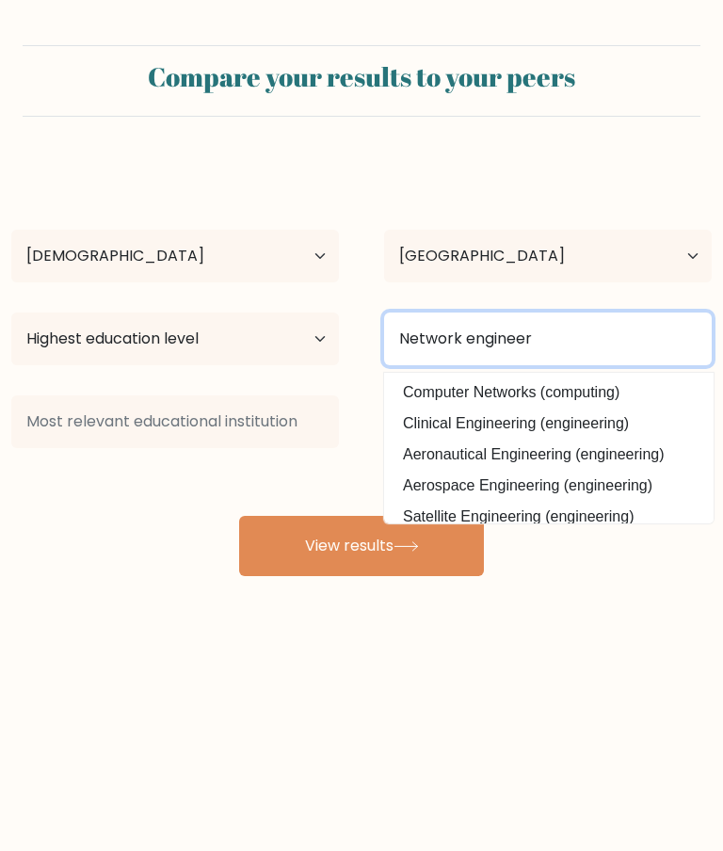
type input "Network engineer"
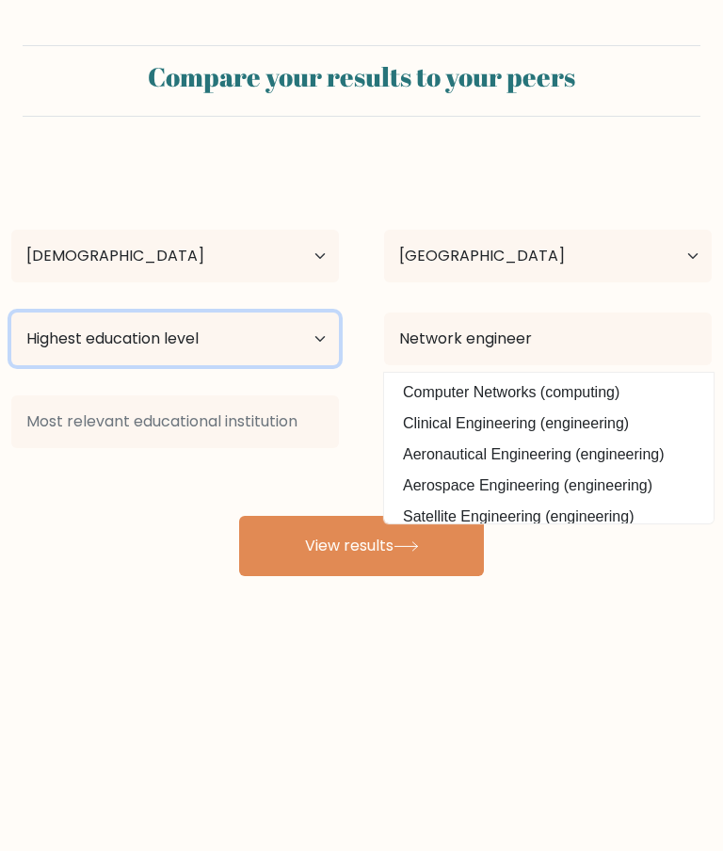
click at [311, 338] on select "Highest education level No schooling Primary Lower Secondary Upper Secondary Oc…" at bounding box center [174, 338] width 327 height 53
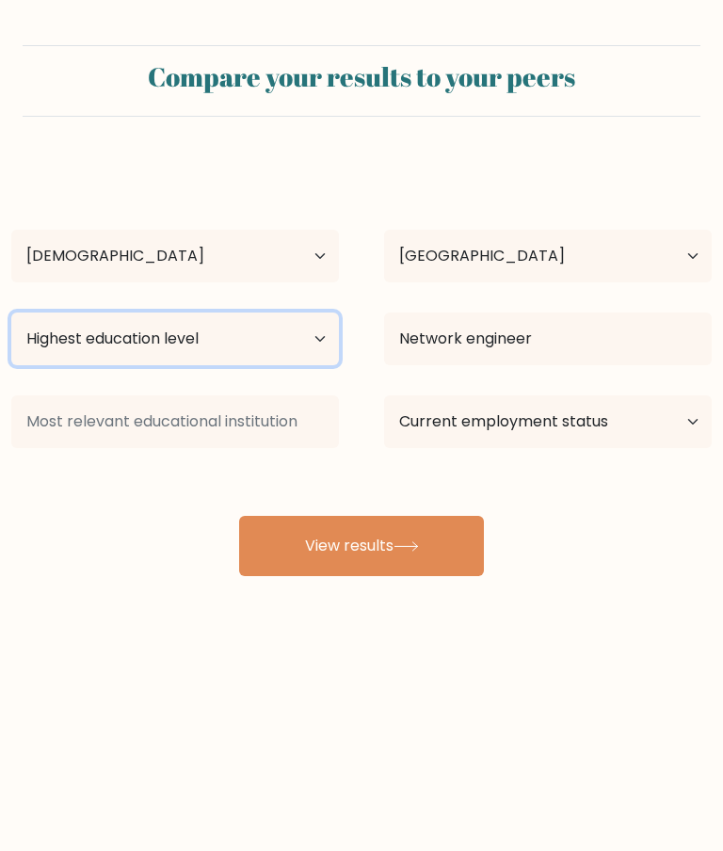
select select "masters_degree"
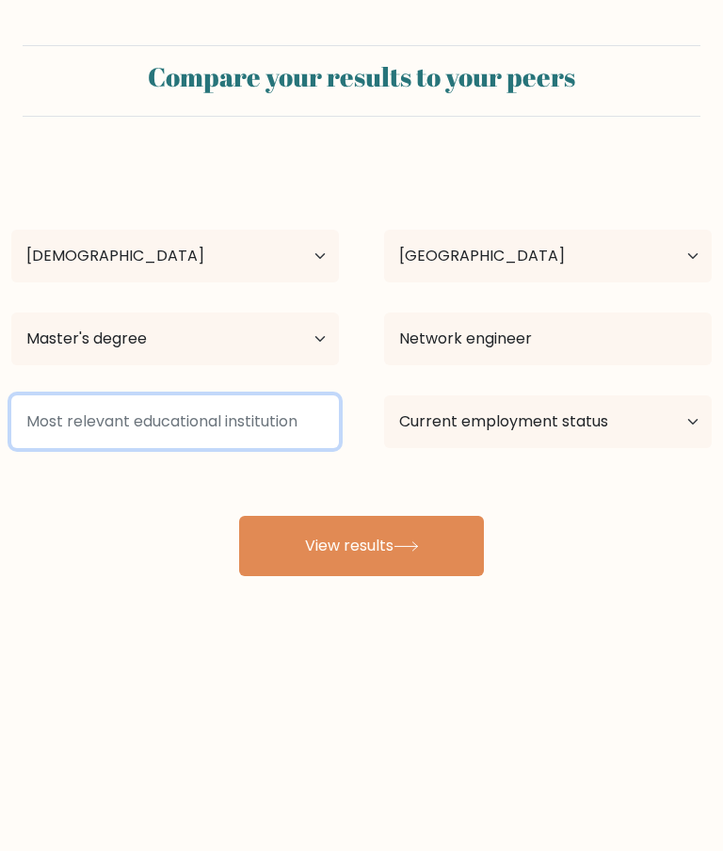
click at [201, 427] on input at bounding box center [174, 421] width 327 height 53
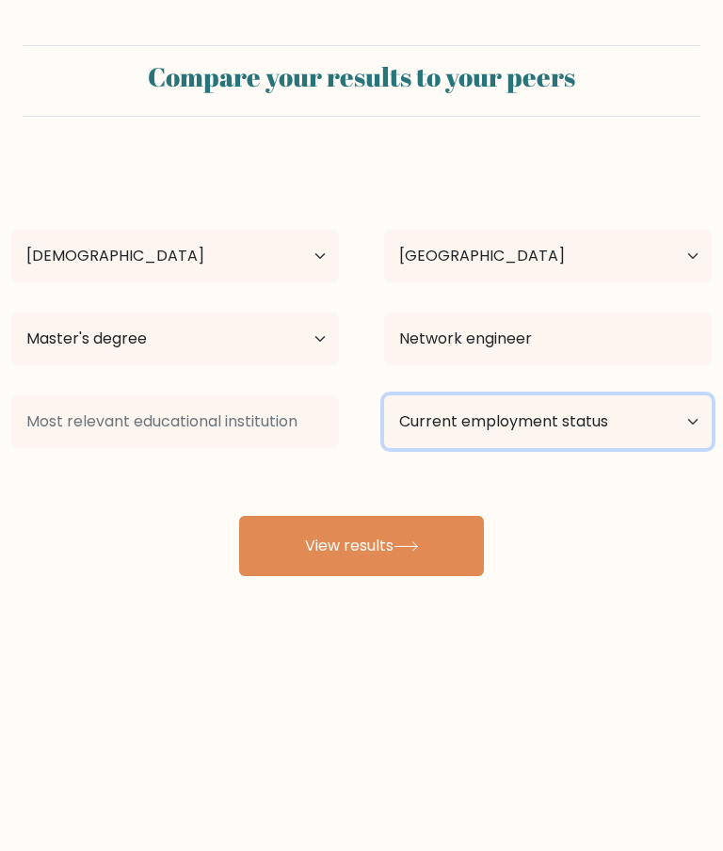
click at [634, 432] on select "Current employment status Employed Student Retired Other / prefer not to answer" at bounding box center [547, 421] width 327 height 53
select select "employed"
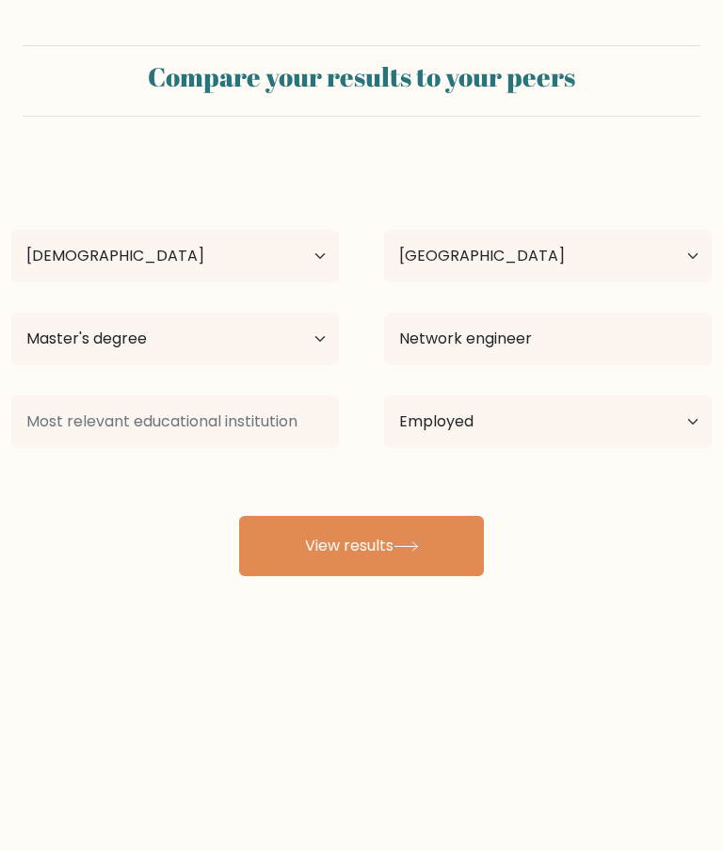
click at [357, 554] on button "View results" at bounding box center [361, 546] width 245 height 60
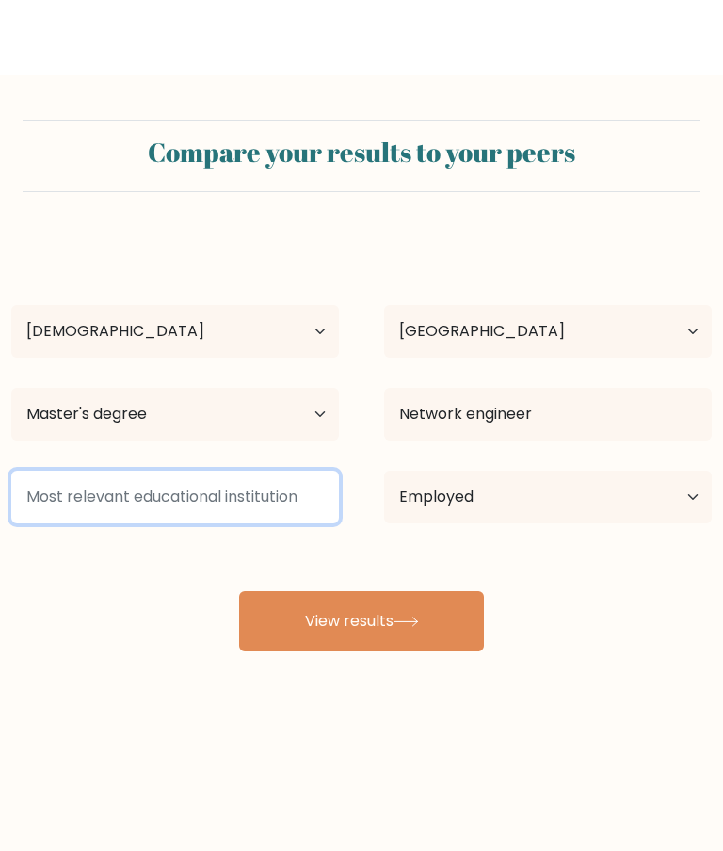
scroll to position [75, 0]
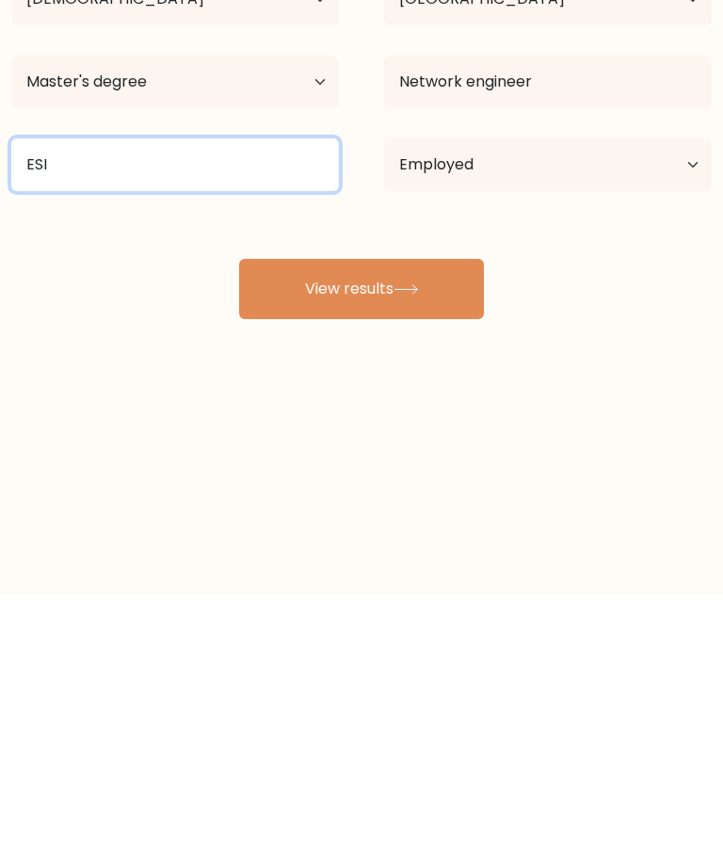
type input "ESIH"
